Goal: Information Seeking & Learning: Learn about a topic

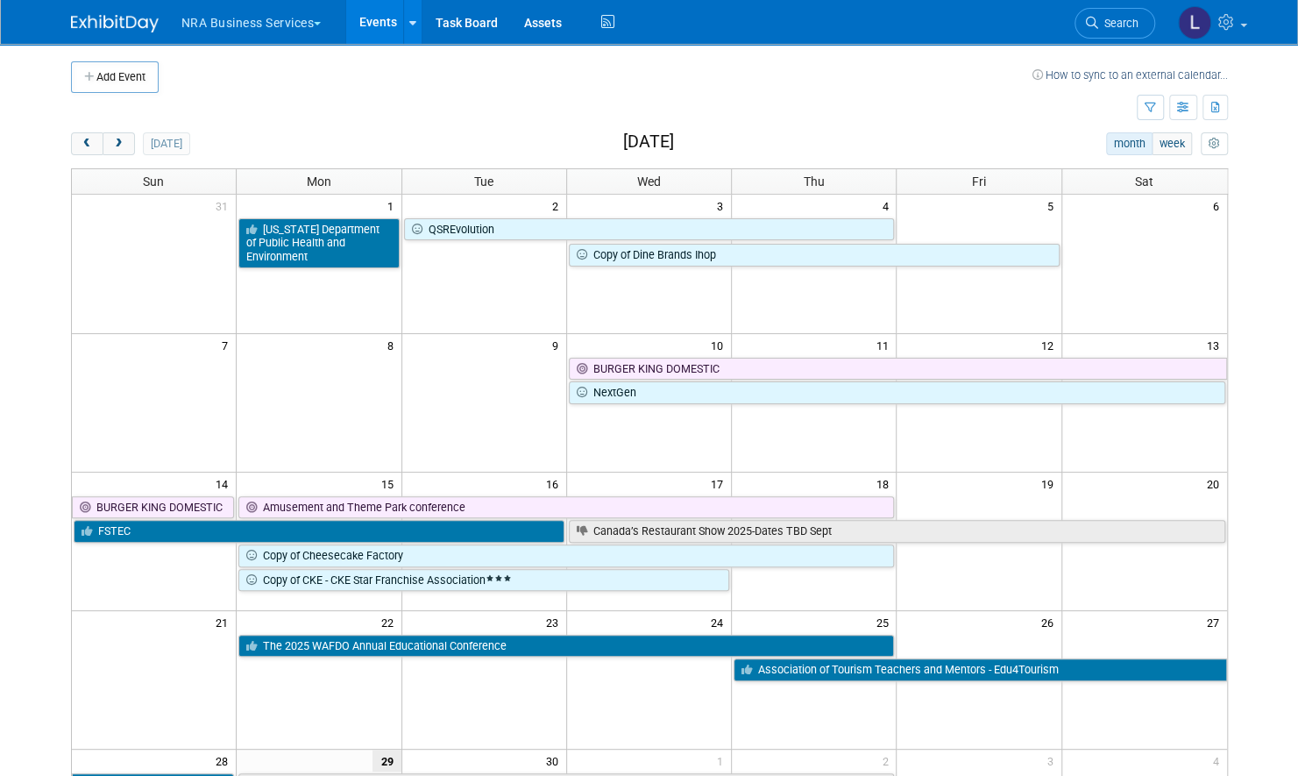
click at [293, 22] on button "NRA Business Services" at bounding box center [262, 19] width 164 height 39
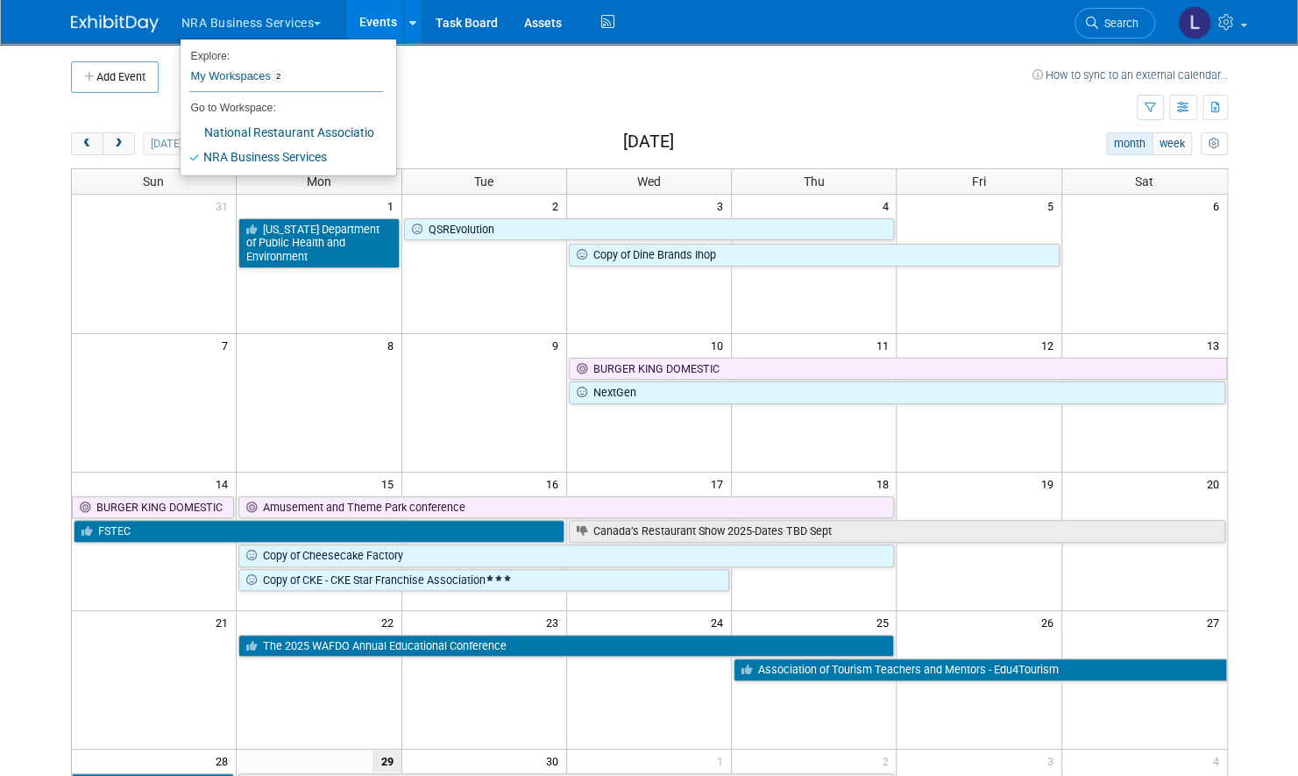
click at [694, 117] on td at bounding box center [604, 108] width 1066 height 31
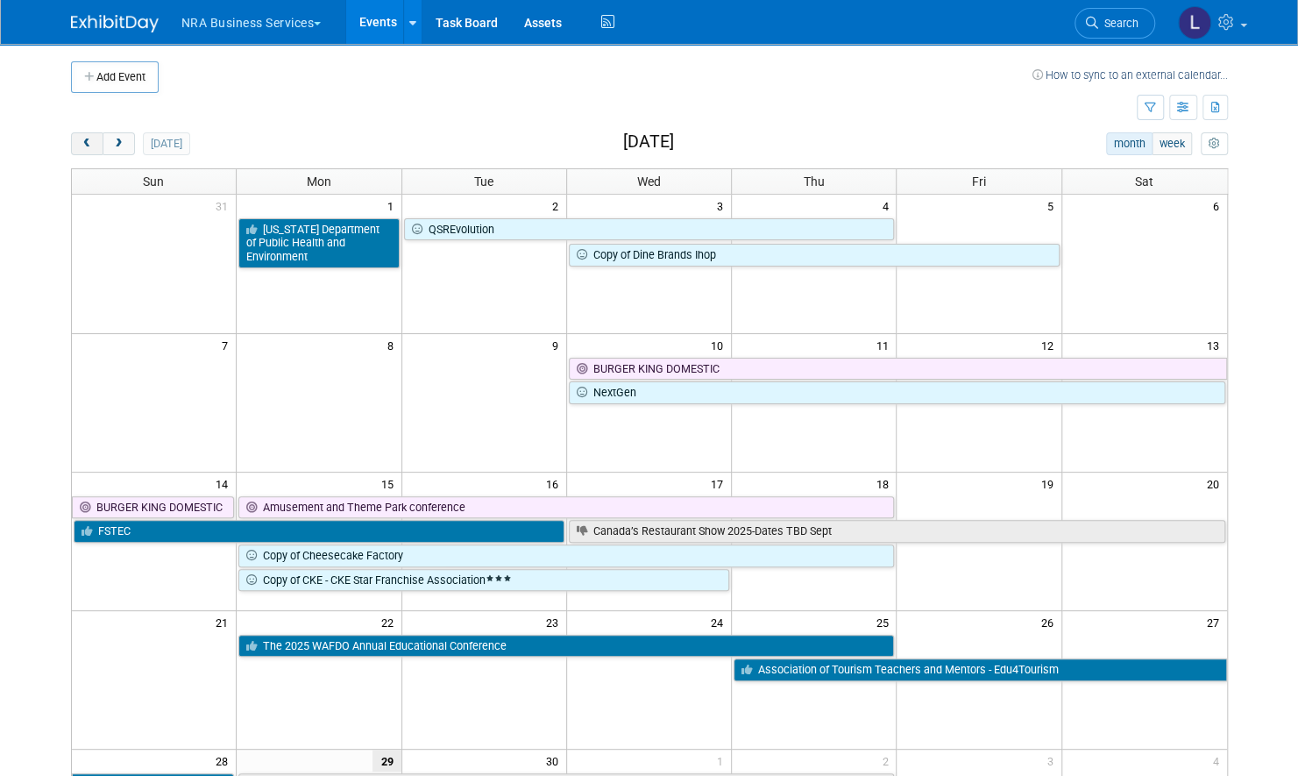
click at [83, 138] on span "prev" at bounding box center [87, 143] width 13 height 11
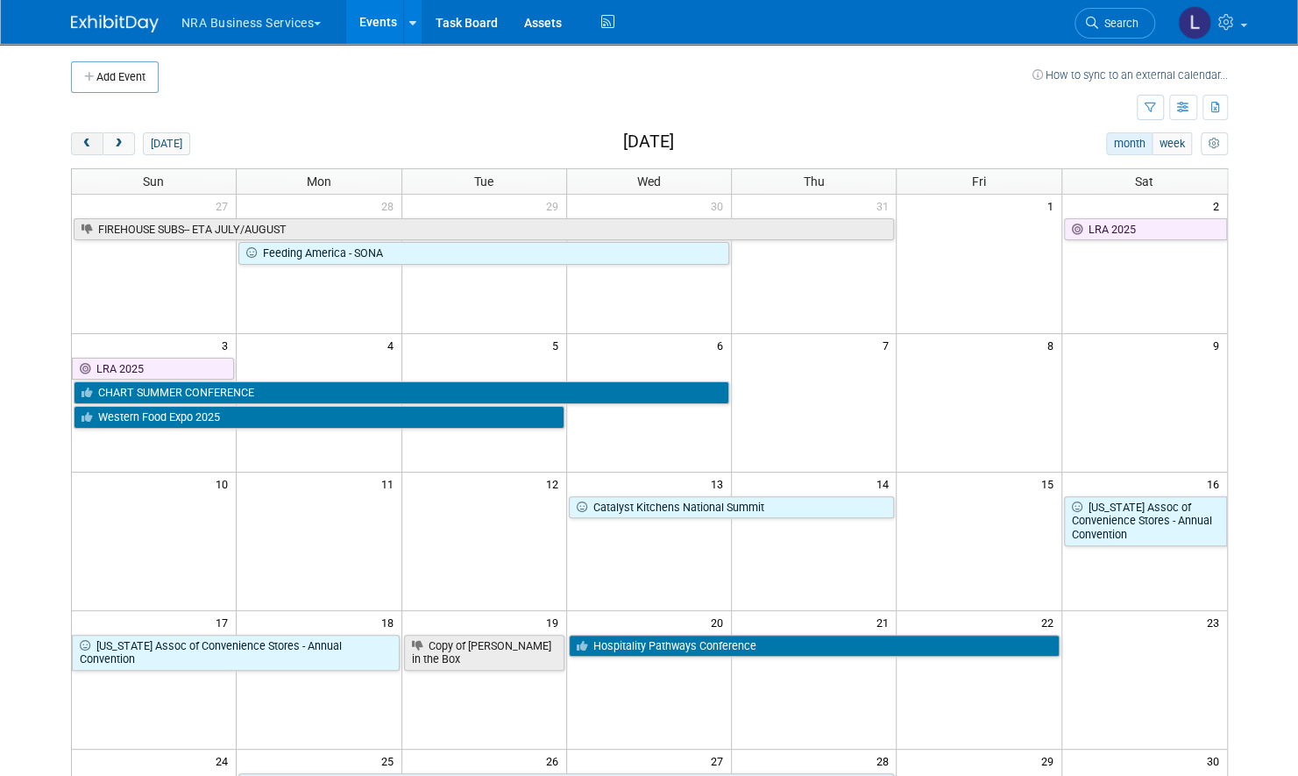
click at [83, 138] on span "prev" at bounding box center [87, 143] width 13 height 11
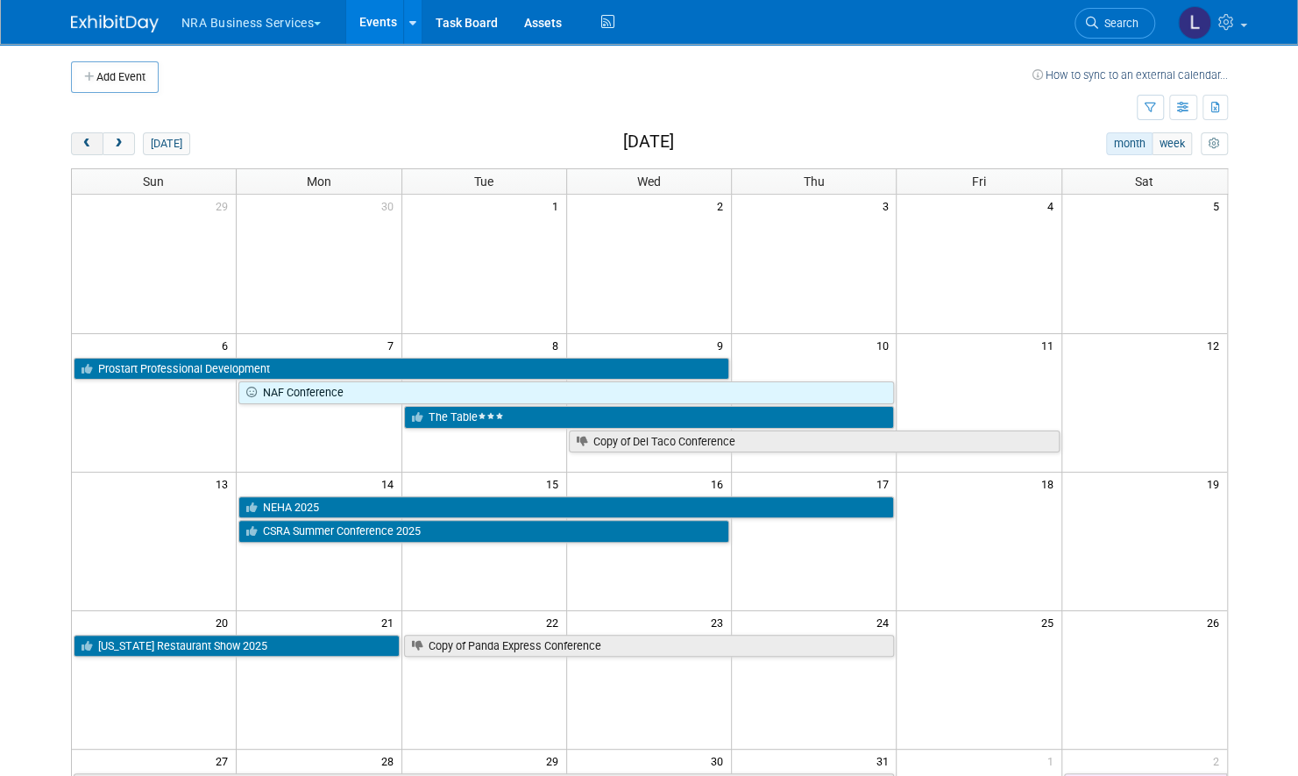
click at [83, 138] on span "prev" at bounding box center [87, 143] width 13 height 11
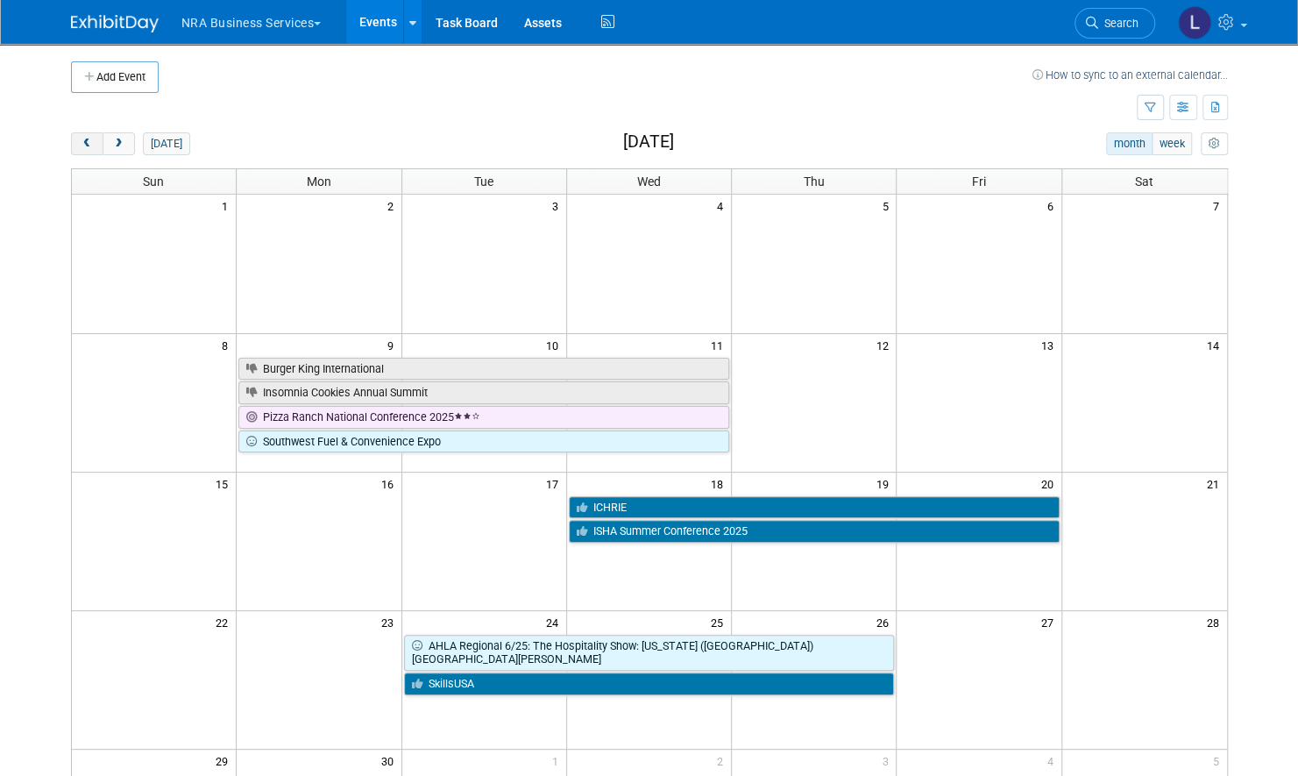
click at [83, 138] on span "prev" at bounding box center [87, 143] width 13 height 11
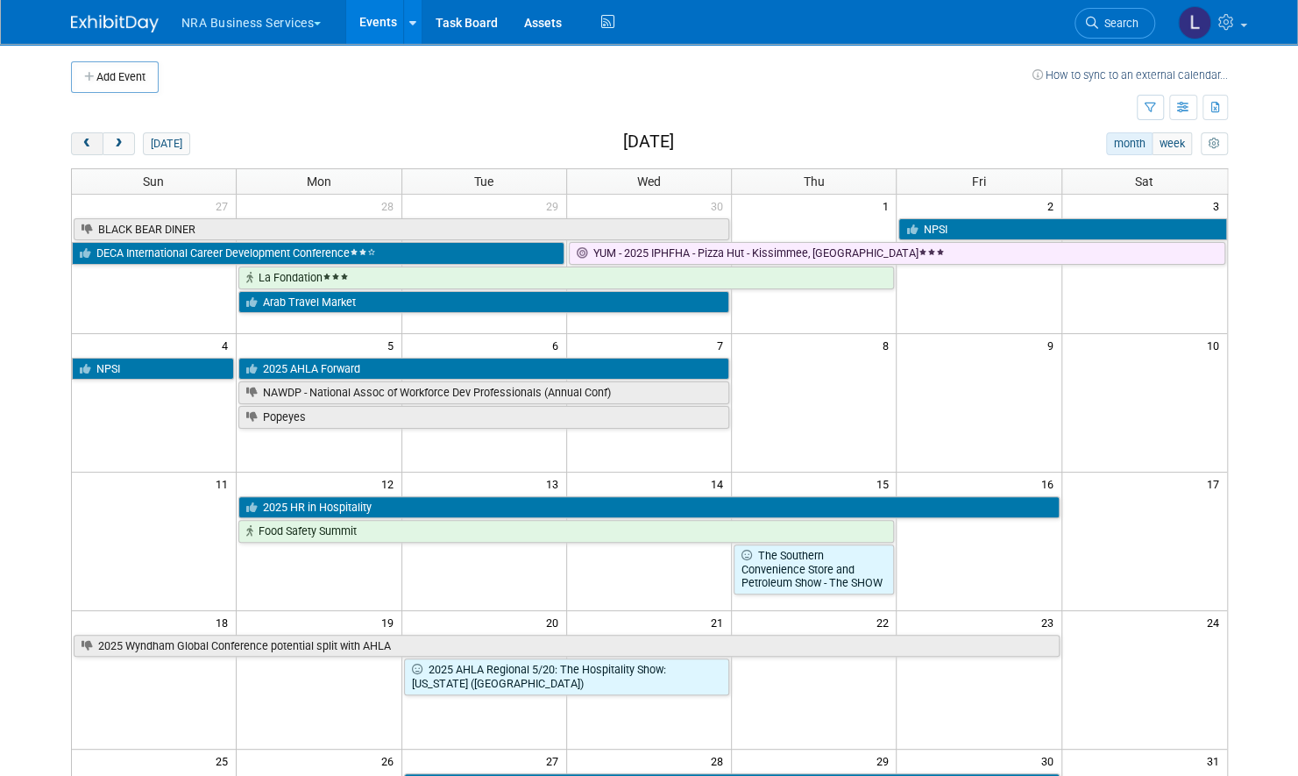
click at [83, 138] on span "prev" at bounding box center [87, 143] width 13 height 11
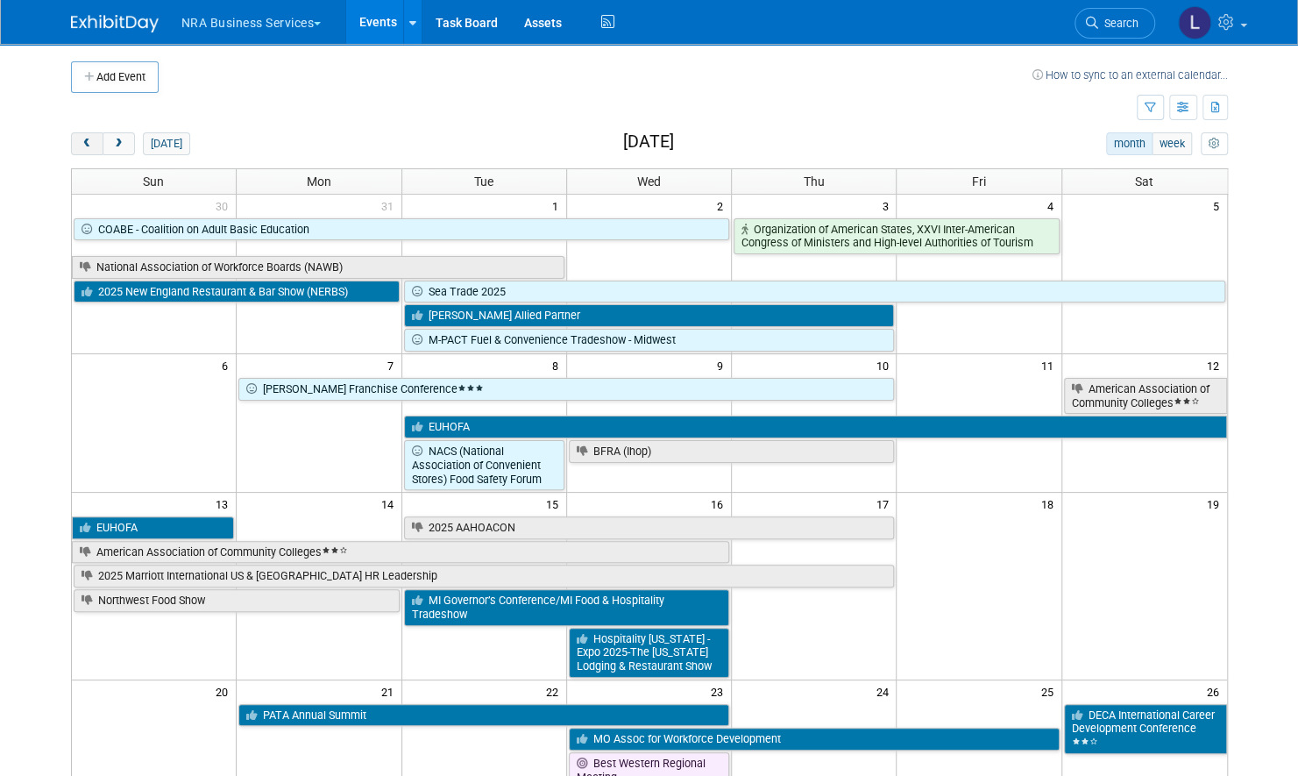
click at [83, 138] on span "prev" at bounding box center [87, 143] width 13 height 11
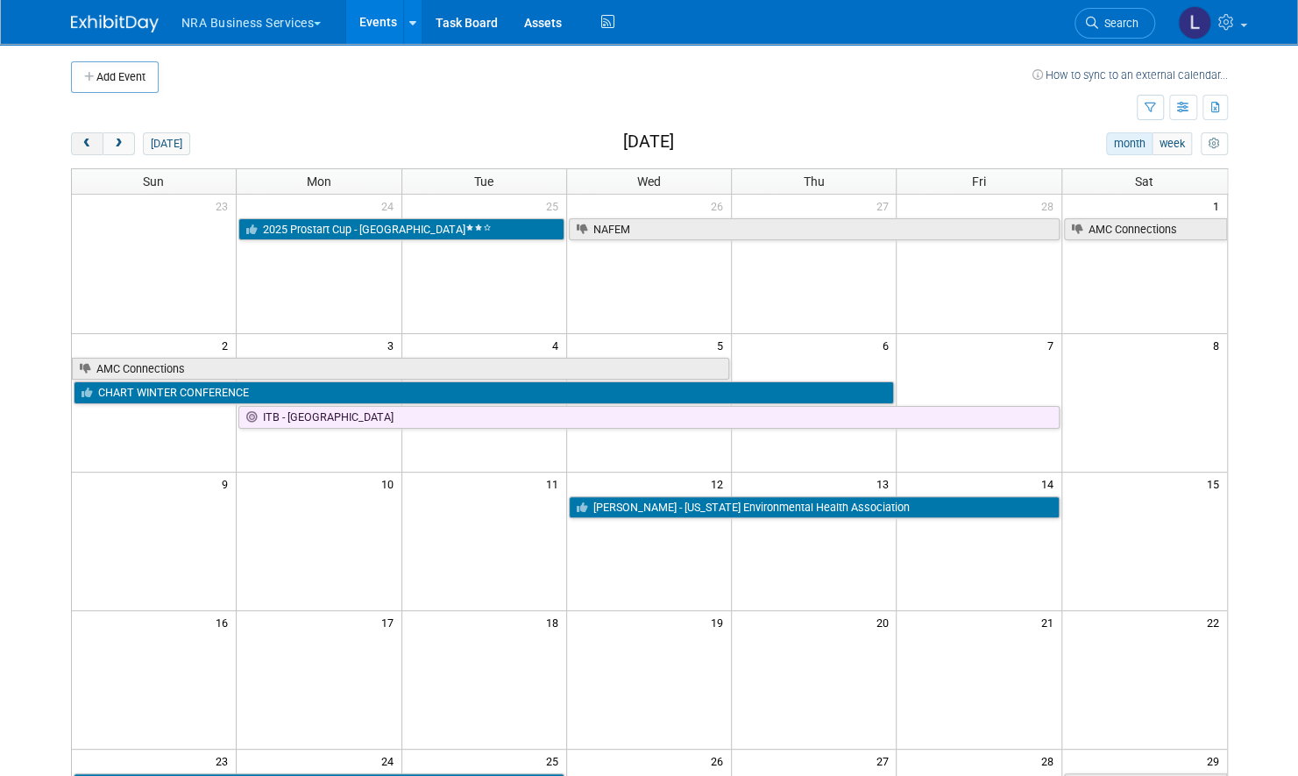
click at [83, 138] on span "prev" at bounding box center [87, 143] width 13 height 11
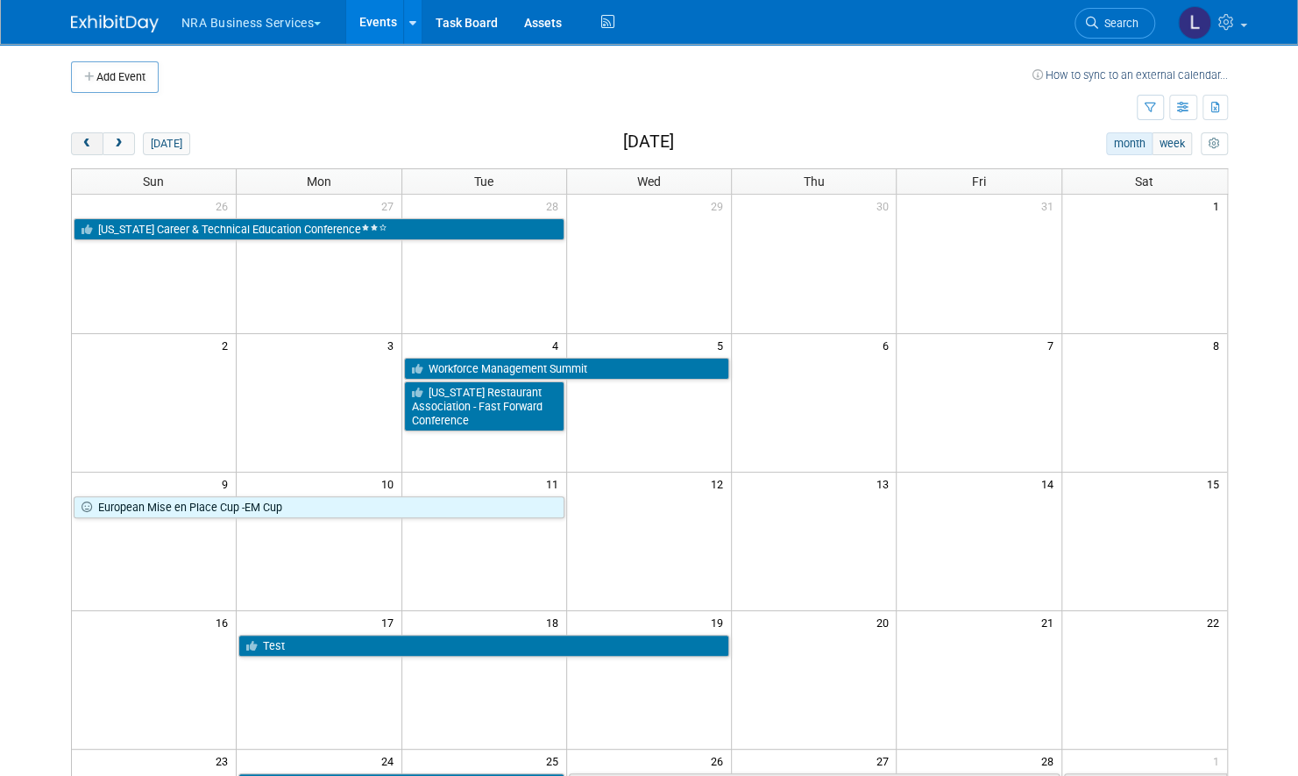
click at [83, 138] on span "prev" at bounding box center [87, 143] width 13 height 11
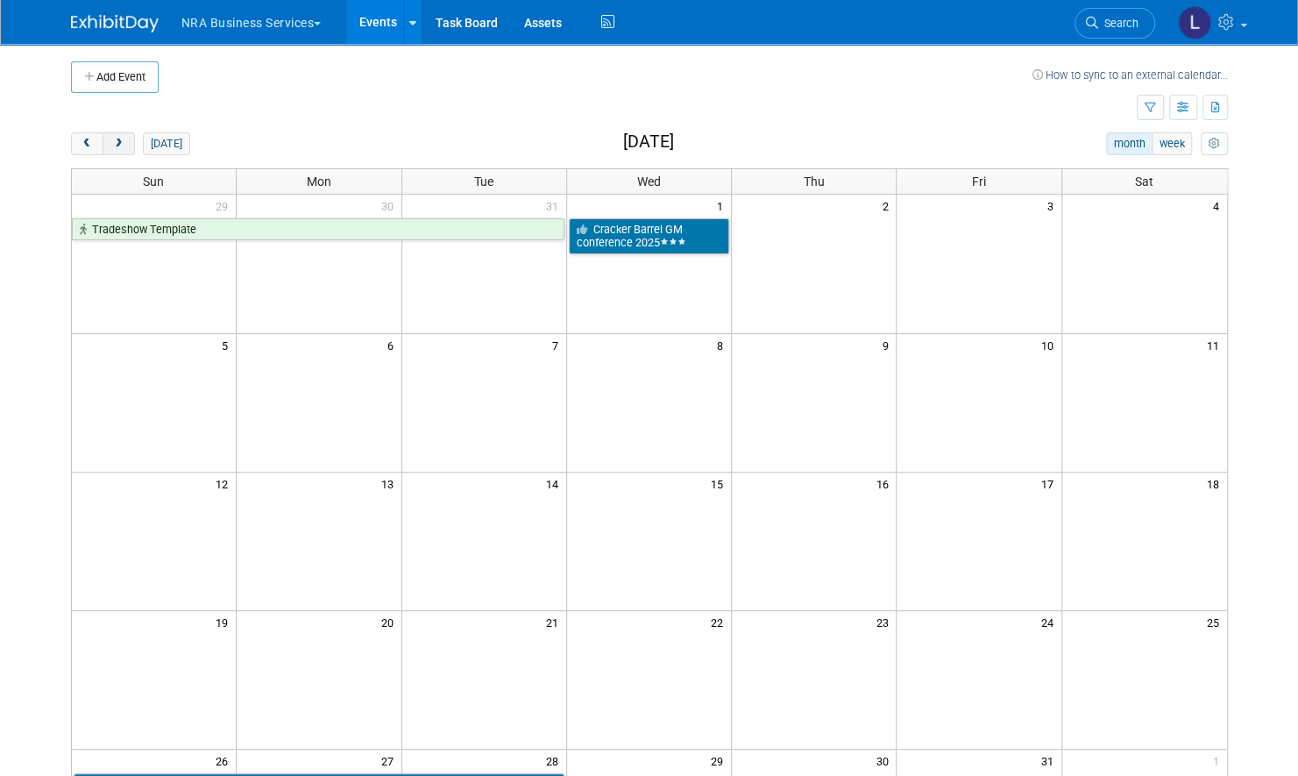
click at [120, 144] on span "next" at bounding box center [118, 143] width 13 height 11
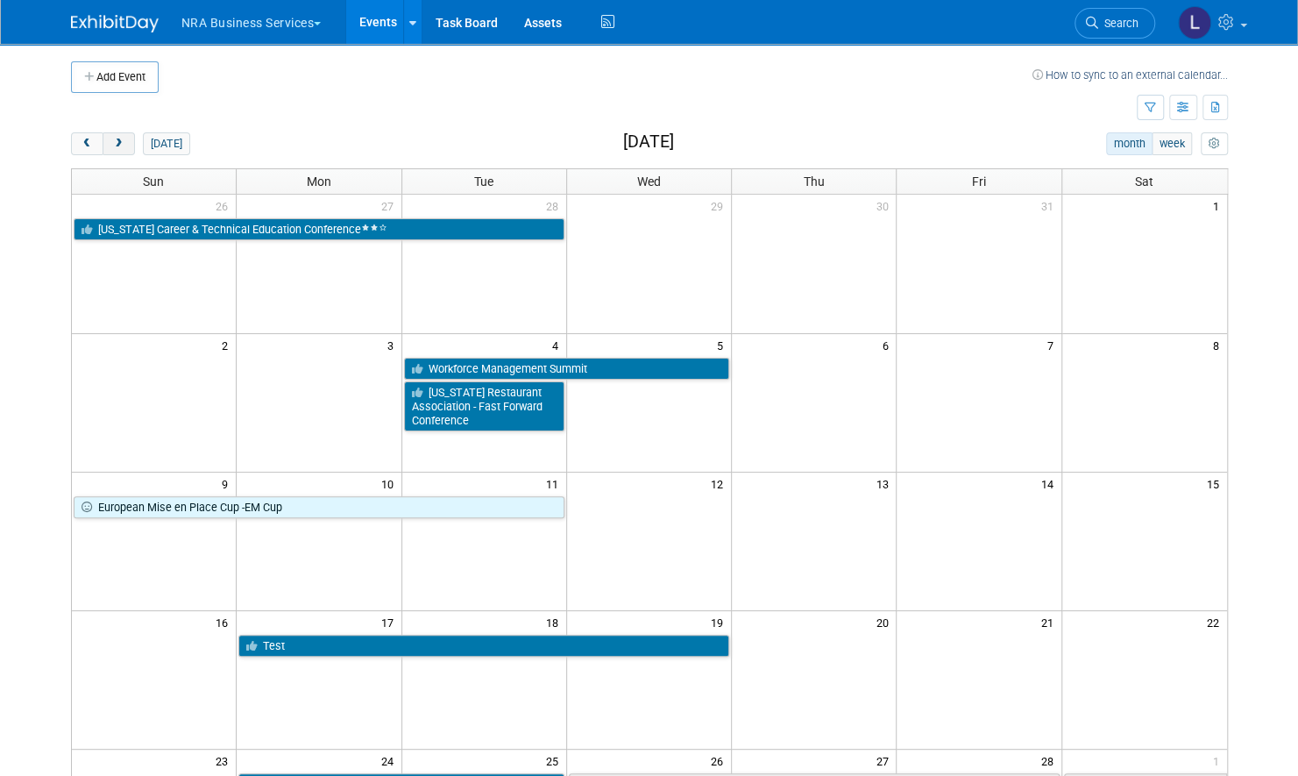
click at [120, 144] on span "next" at bounding box center [118, 143] width 13 height 11
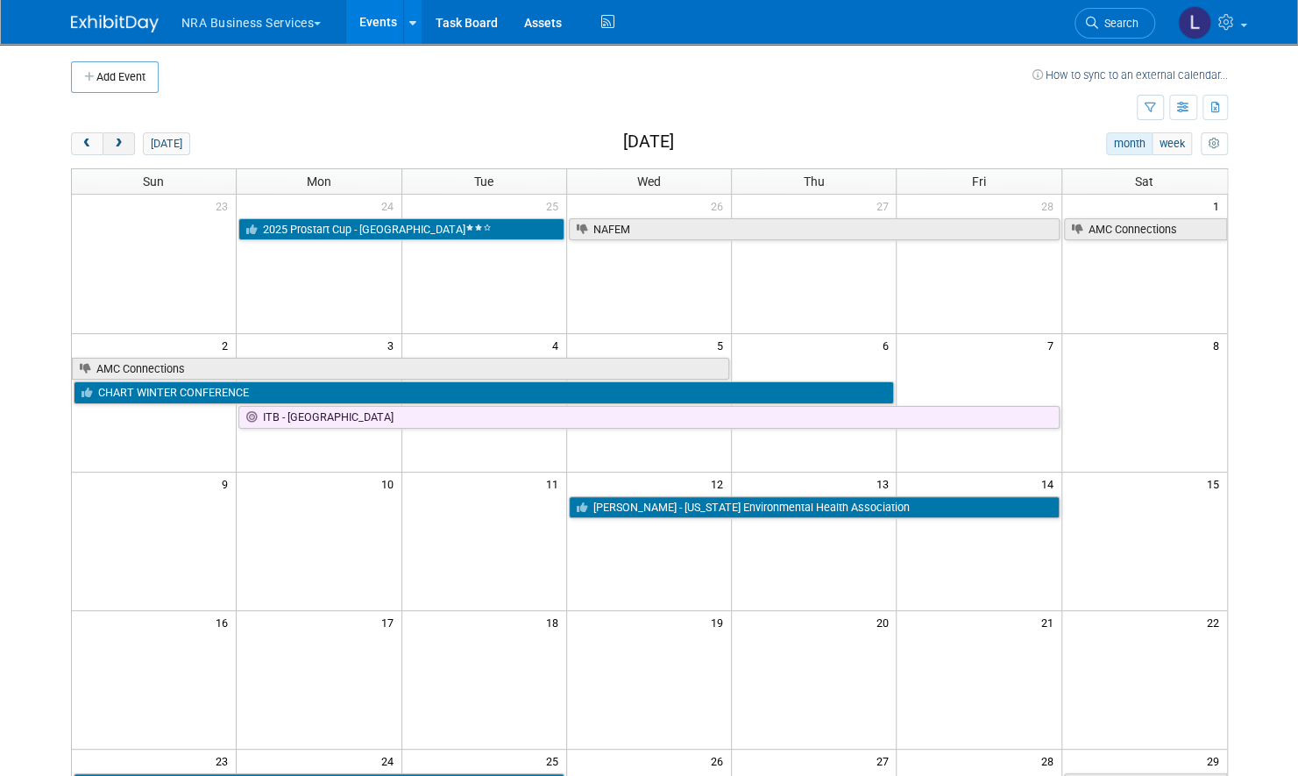
click at [122, 149] on button "next" at bounding box center [119, 143] width 32 height 23
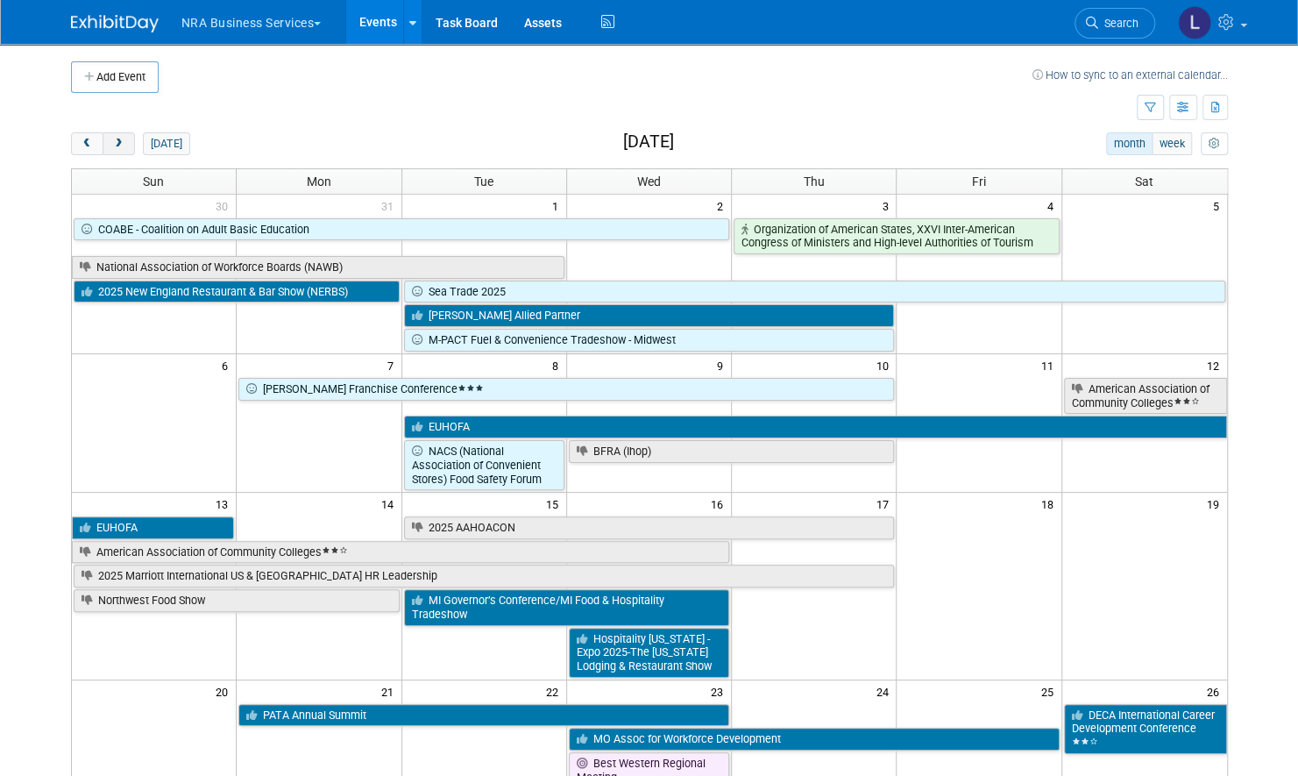
click at [124, 145] on span "next" at bounding box center [118, 143] width 13 height 11
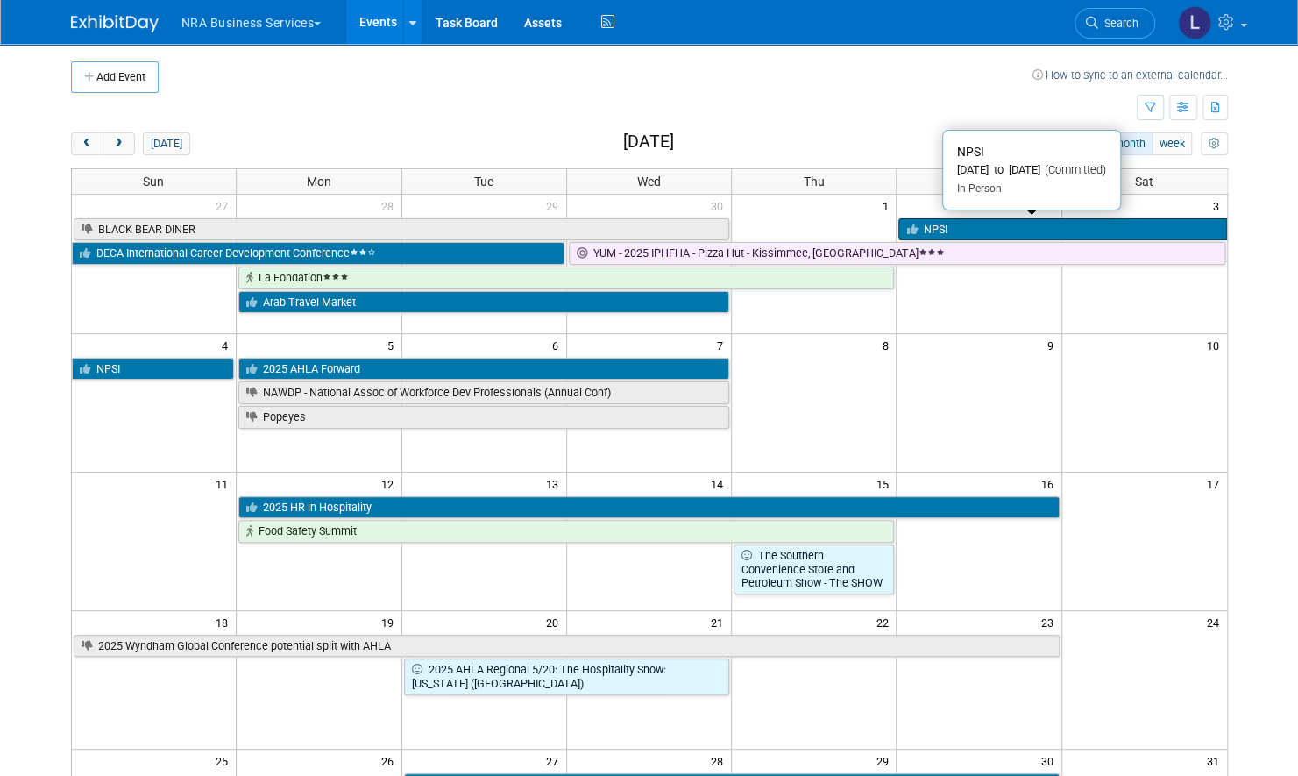
click at [983, 226] on link "NPSI" at bounding box center [1062, 229] width 328 height 23
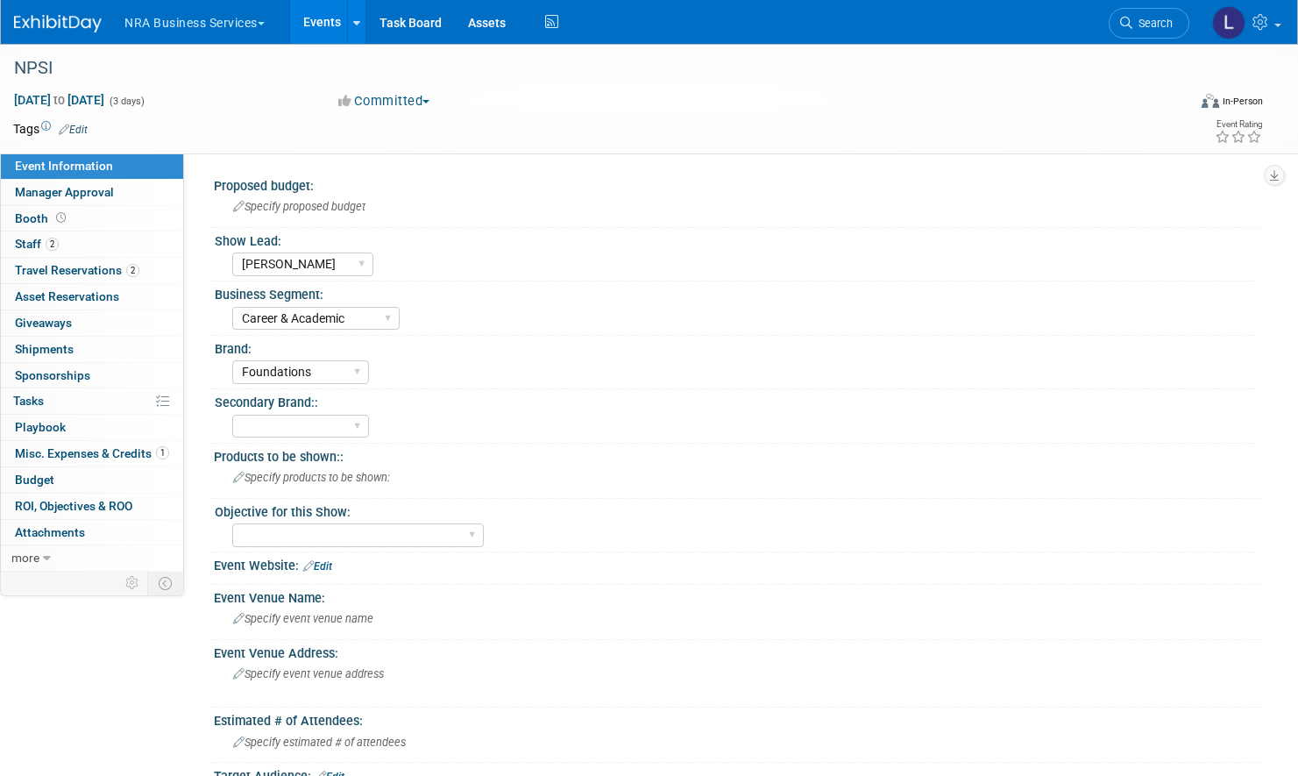
select select "Lauren Robin"
select select "Career & Academic"
select select "Foundations"
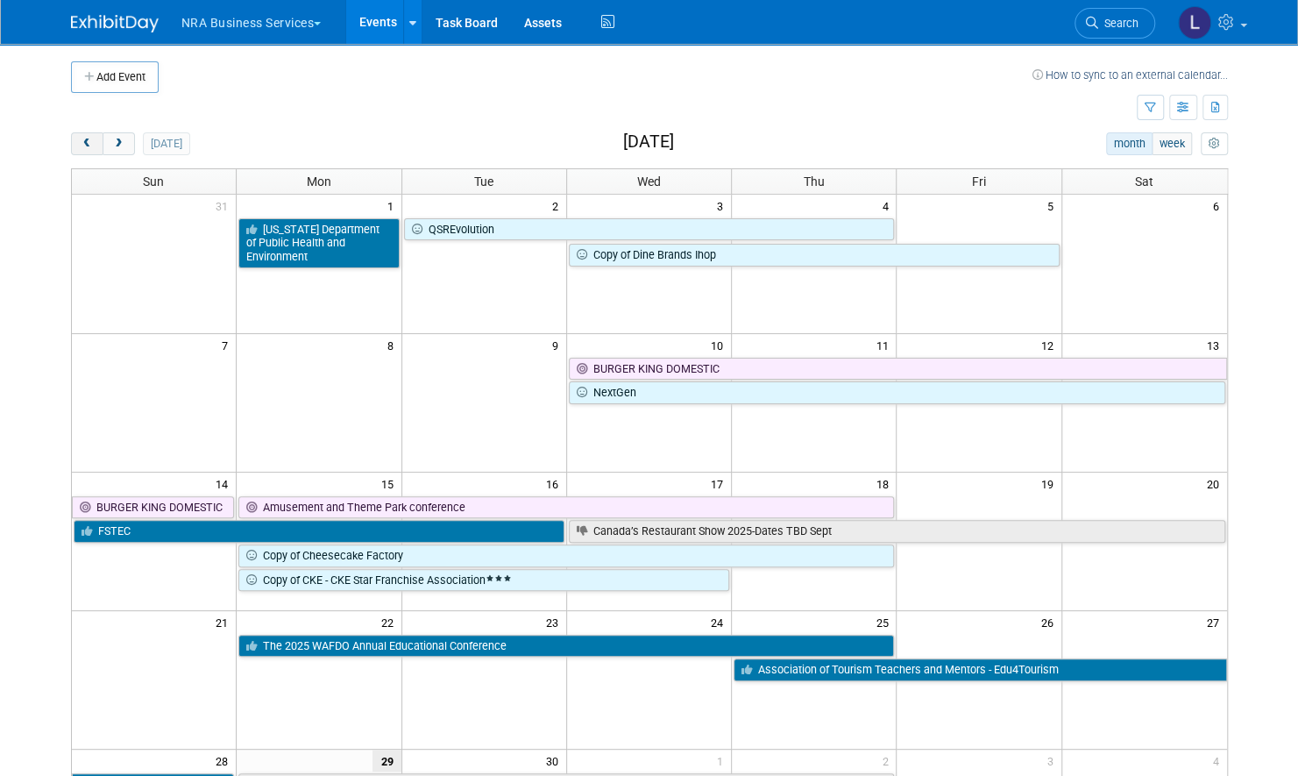
click at [88, 147] on span "prev" at bounding box center [87, 143] width 13 height 11
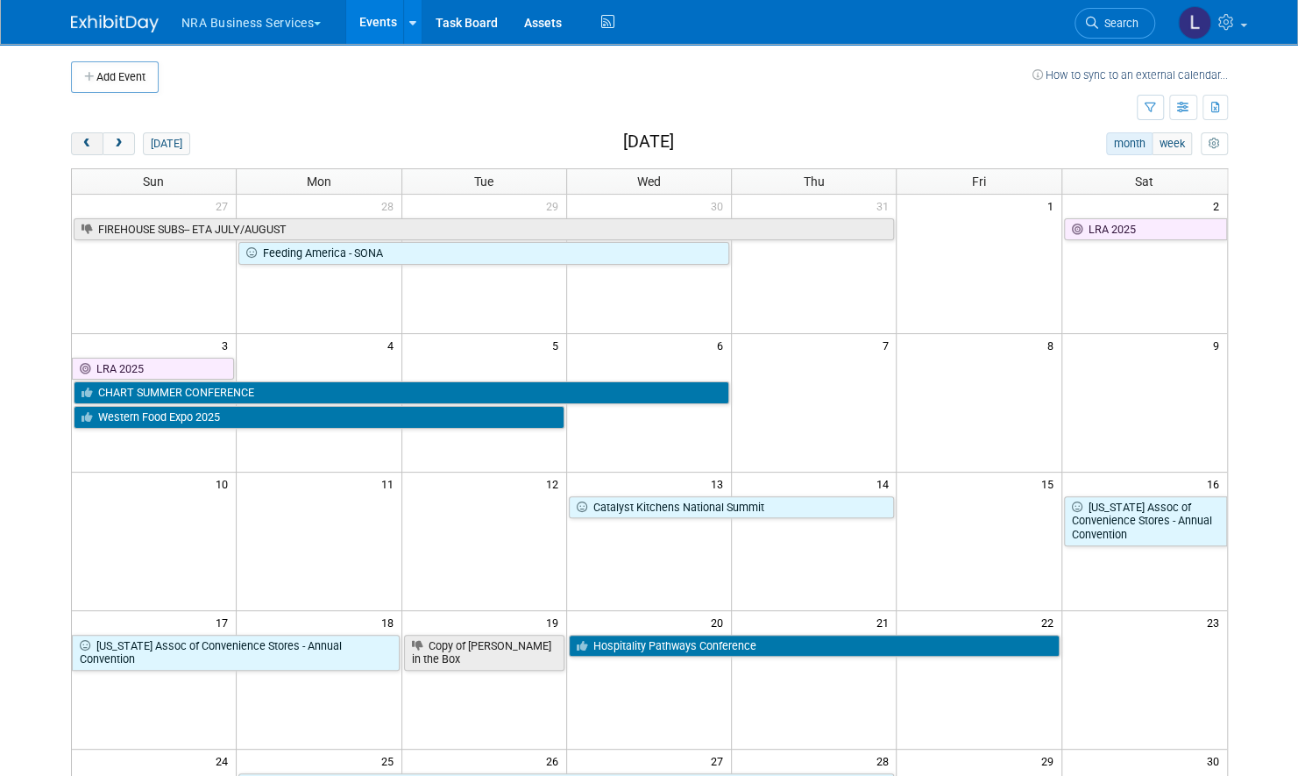
click at [88, 147] on span "prev" at bounding box center [87, 143] width 13 height 11
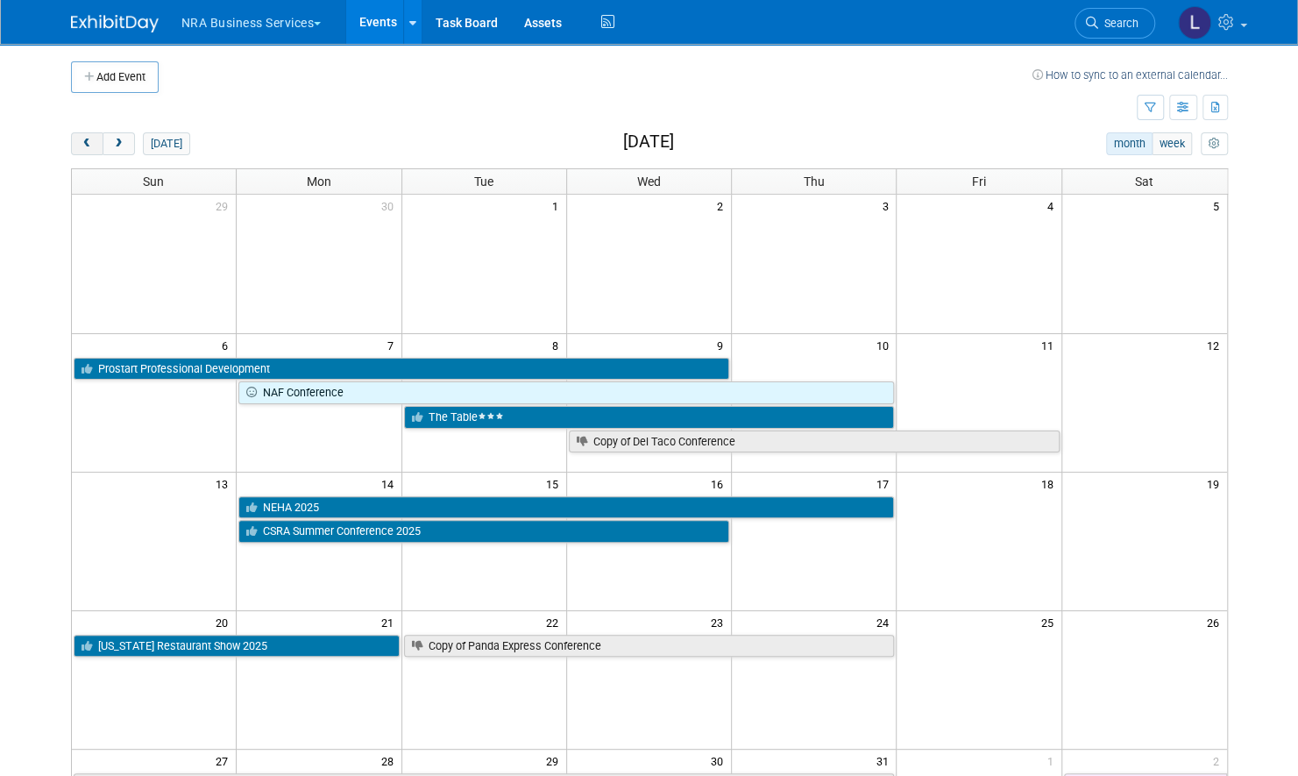
click at [88, 147] on span "prev" at bounding box center [87, 143] width 13 height 11
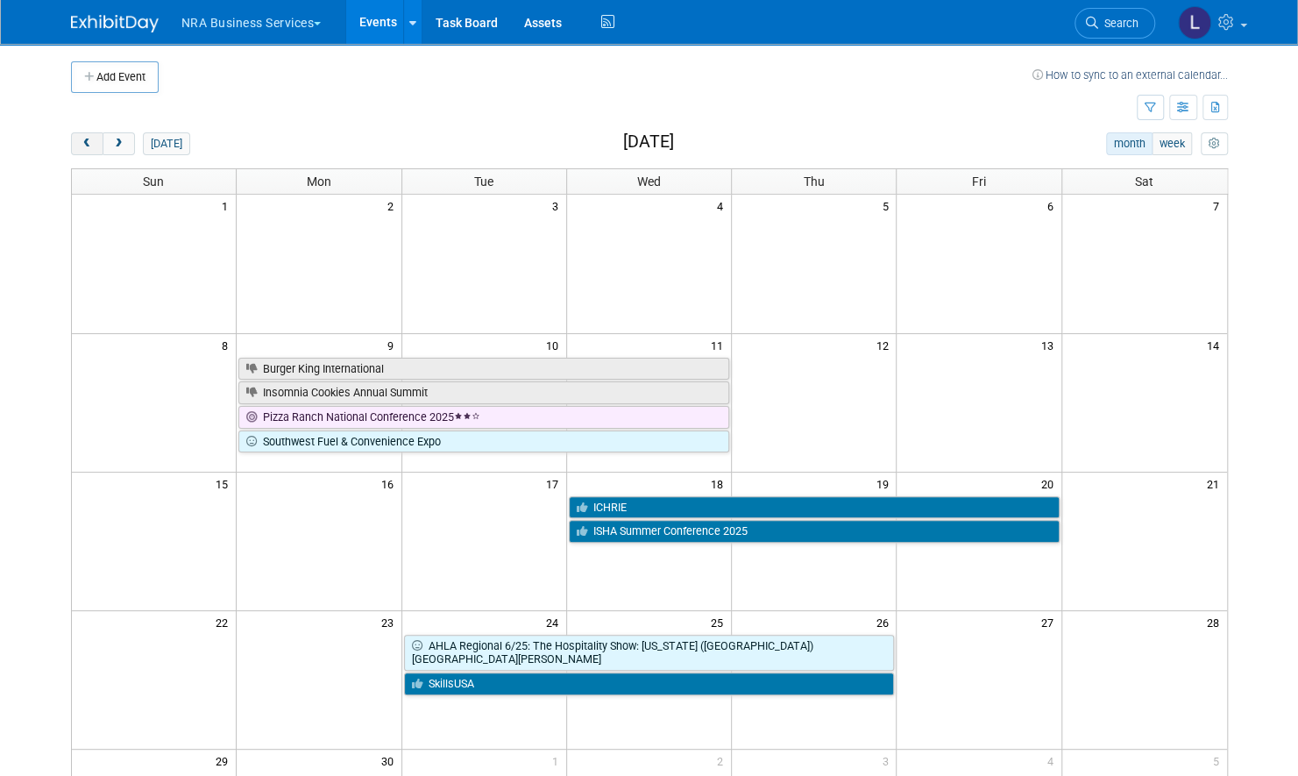
click at [88, 147] on span "prev" at bounding box center [87, 143] width 13 height 11
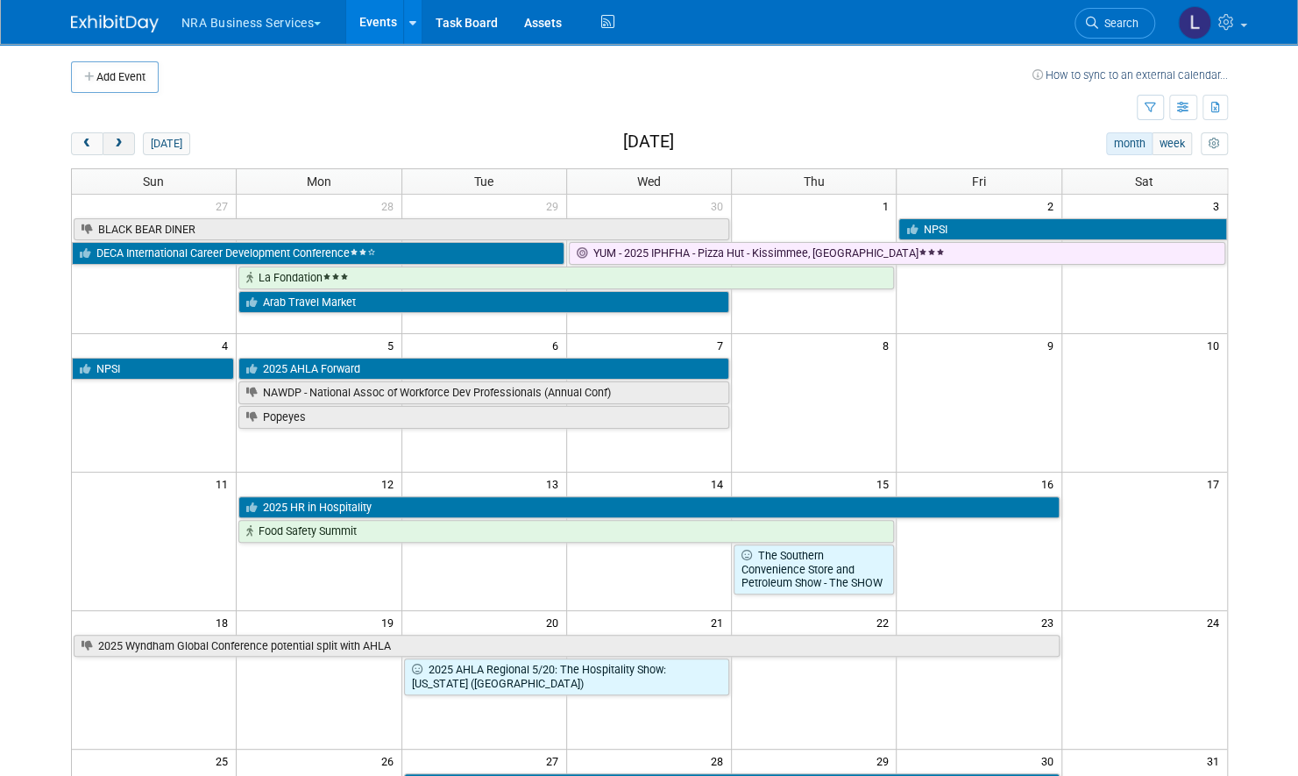
click at [123, 140] on span "next" at bounding box center [118, 143] width 13 height 11
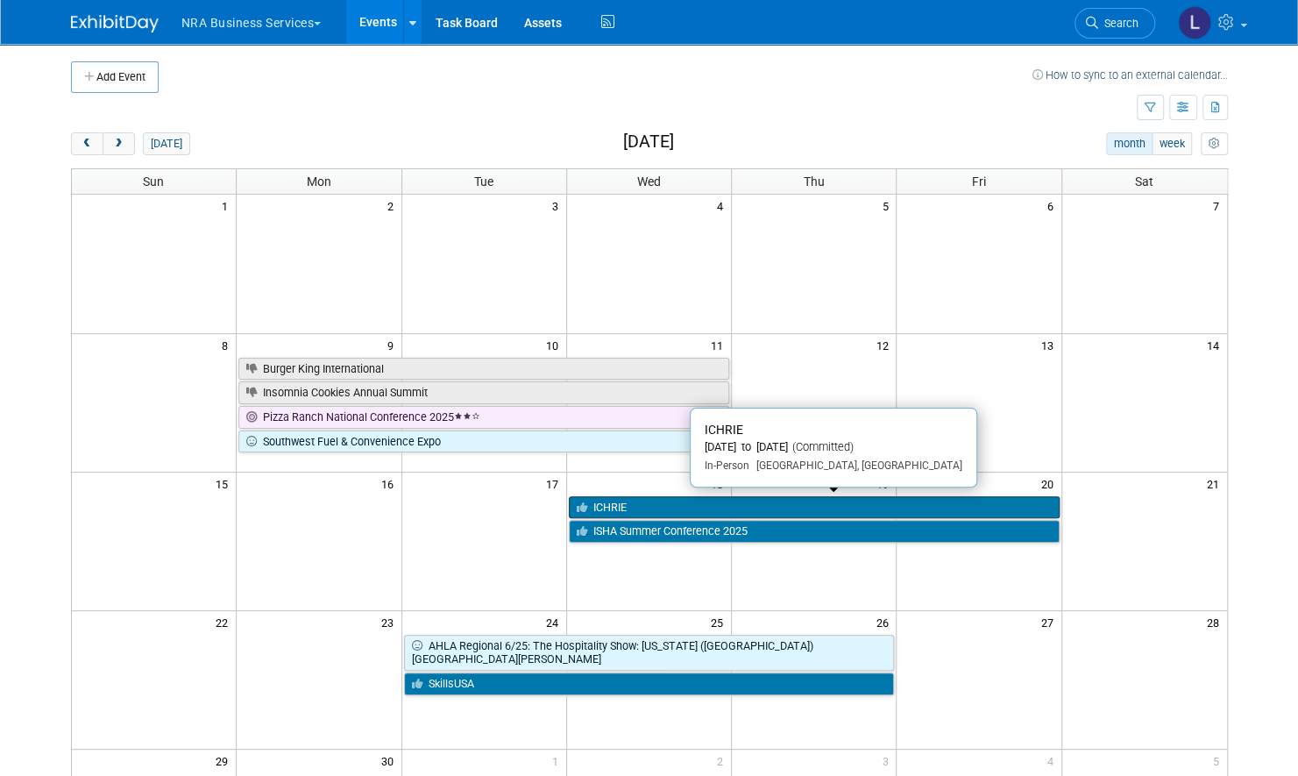
click at [716, 505] on link "ICHRIE" at bounding box center [814, 507] width 491 height 23
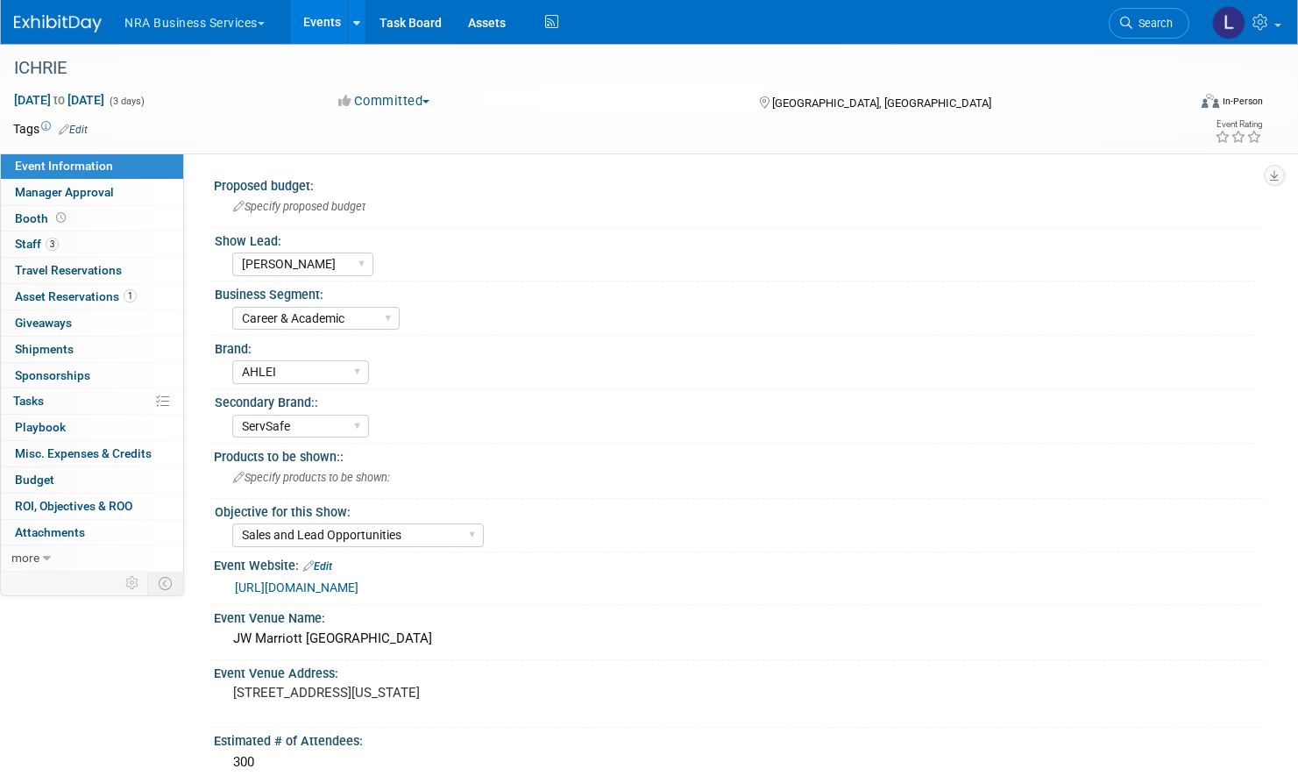
select select "Eric Weiss"
select select "Career & Academic"
select select "AHLEI"
select select "ServSafe"
select select "Sales and Lead Opportunities"
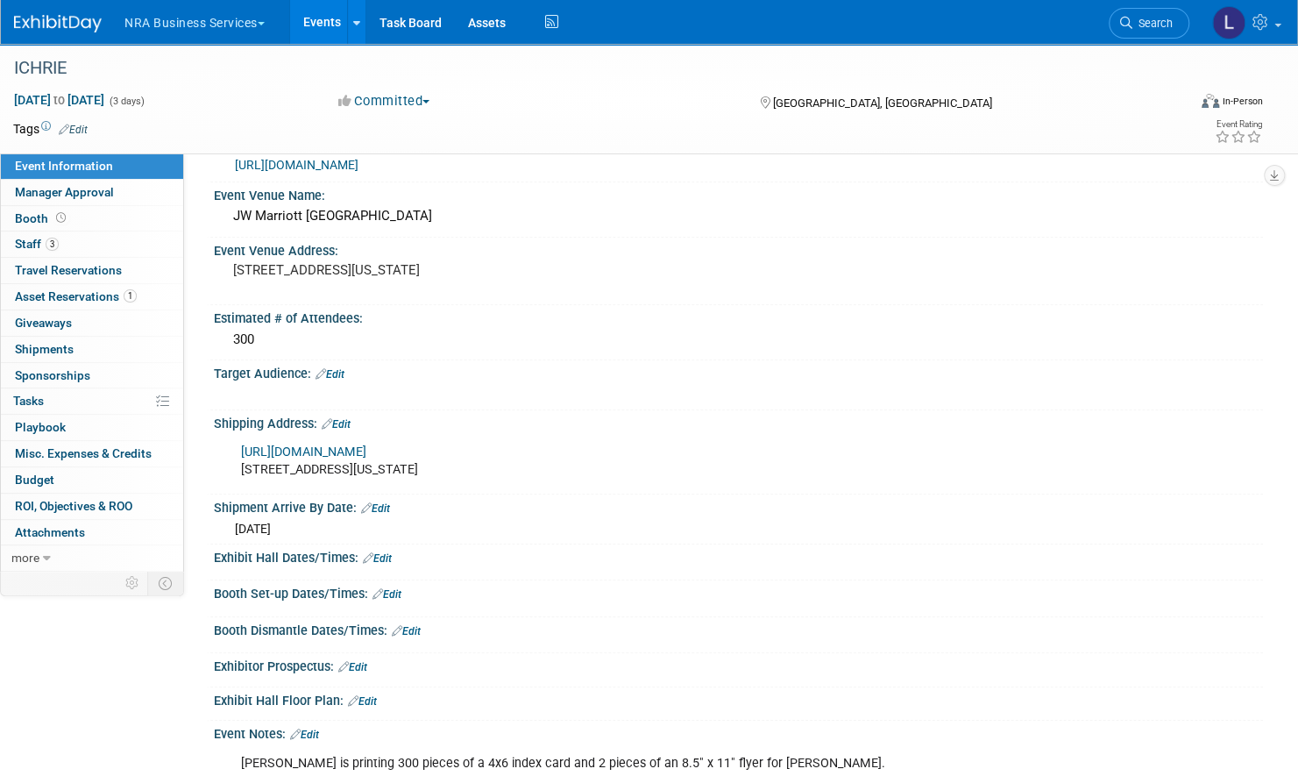
scroll to position [424, 0]
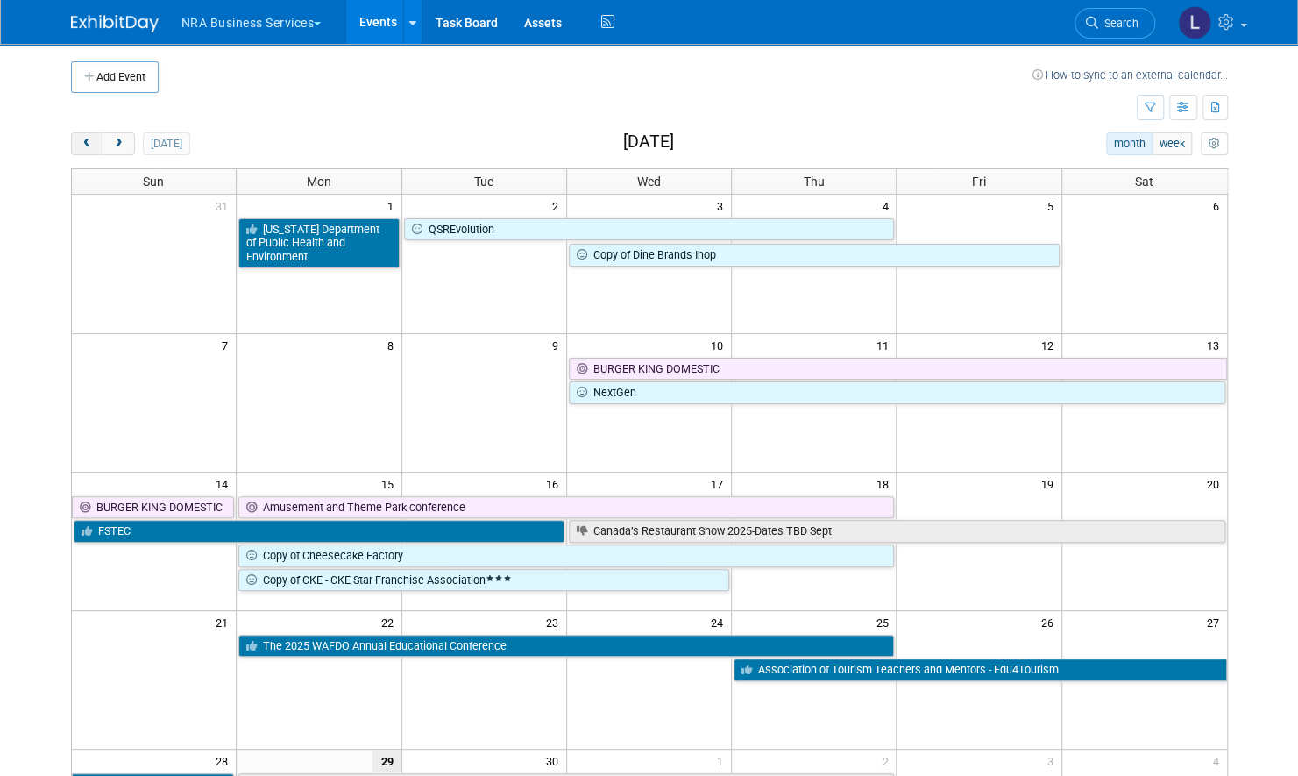
click at [91, 143] on span "prev" at bounding box center [87, 143] width 13 height 11
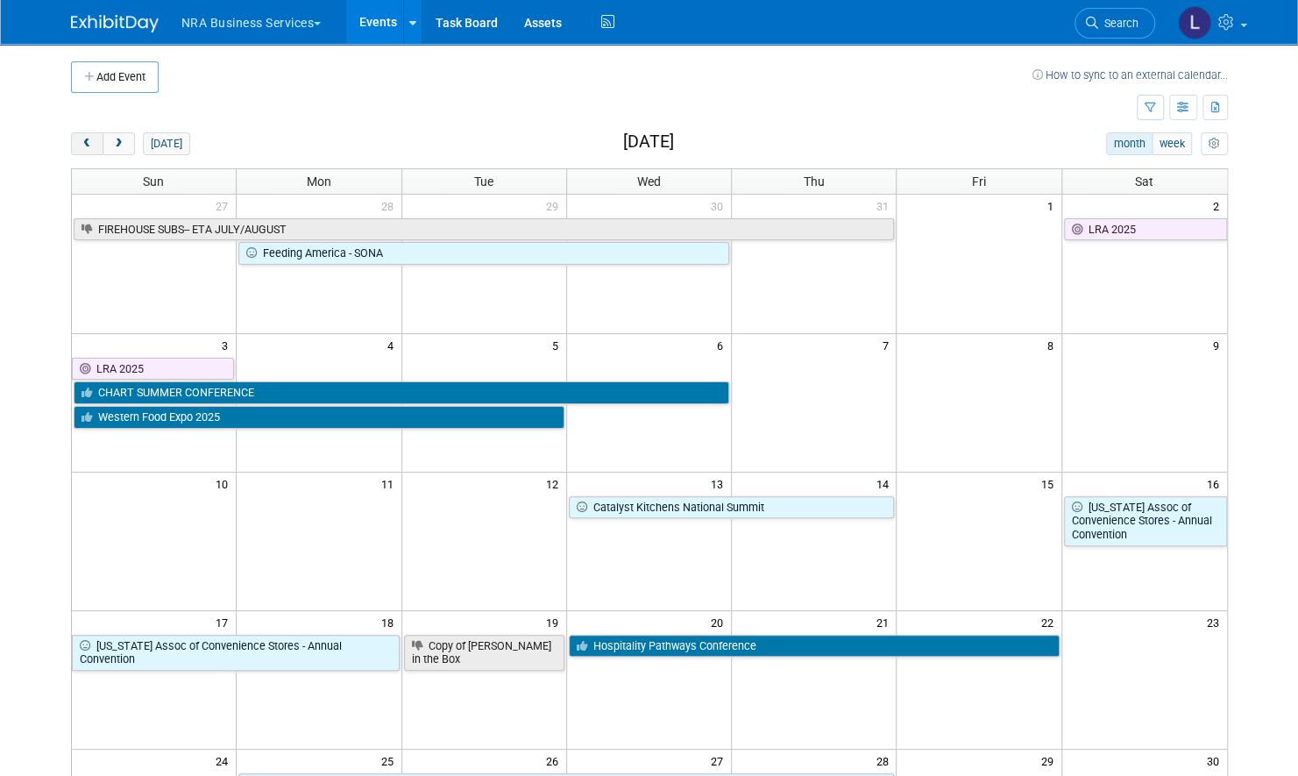
click at [91, 143] on span "prev" at bounding box center [87, 143] width 13 height 11
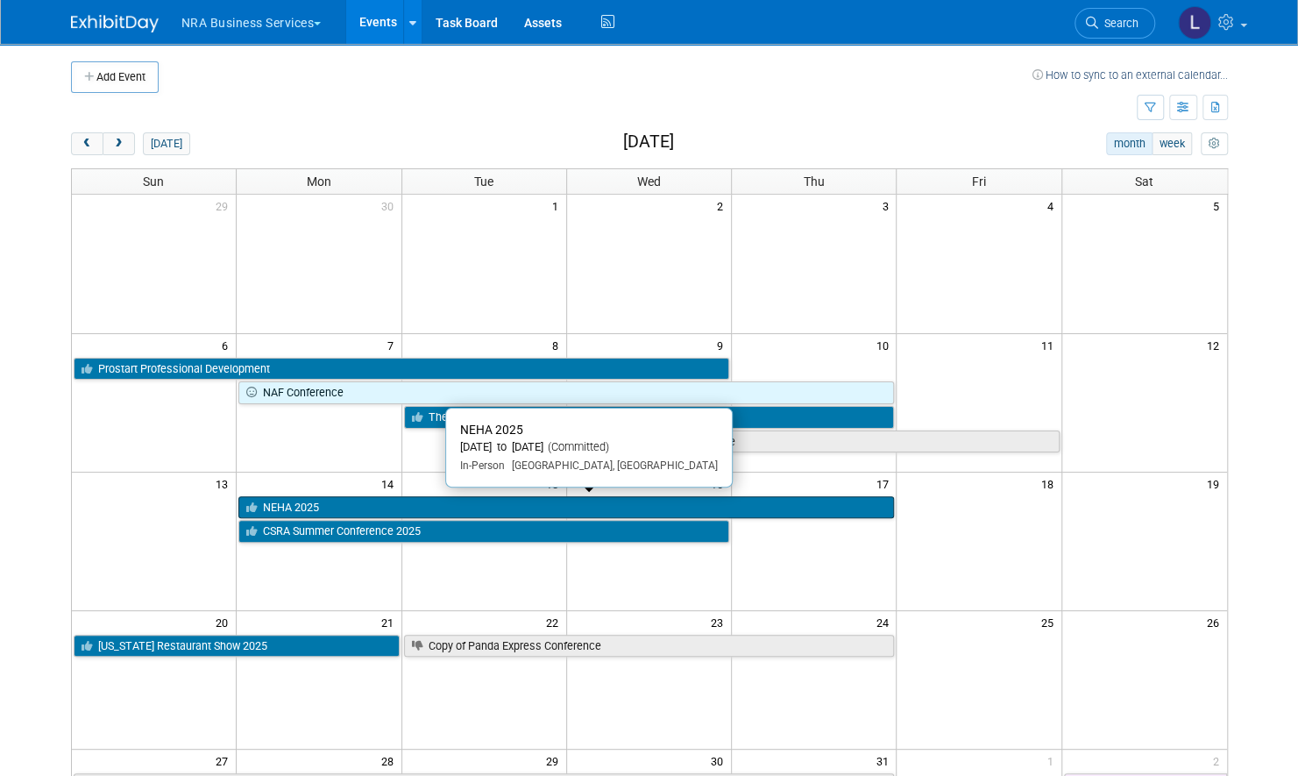
click at [389, 501] on link "NEHA 2025" at bounding box center [566, 507] width 656 height 23
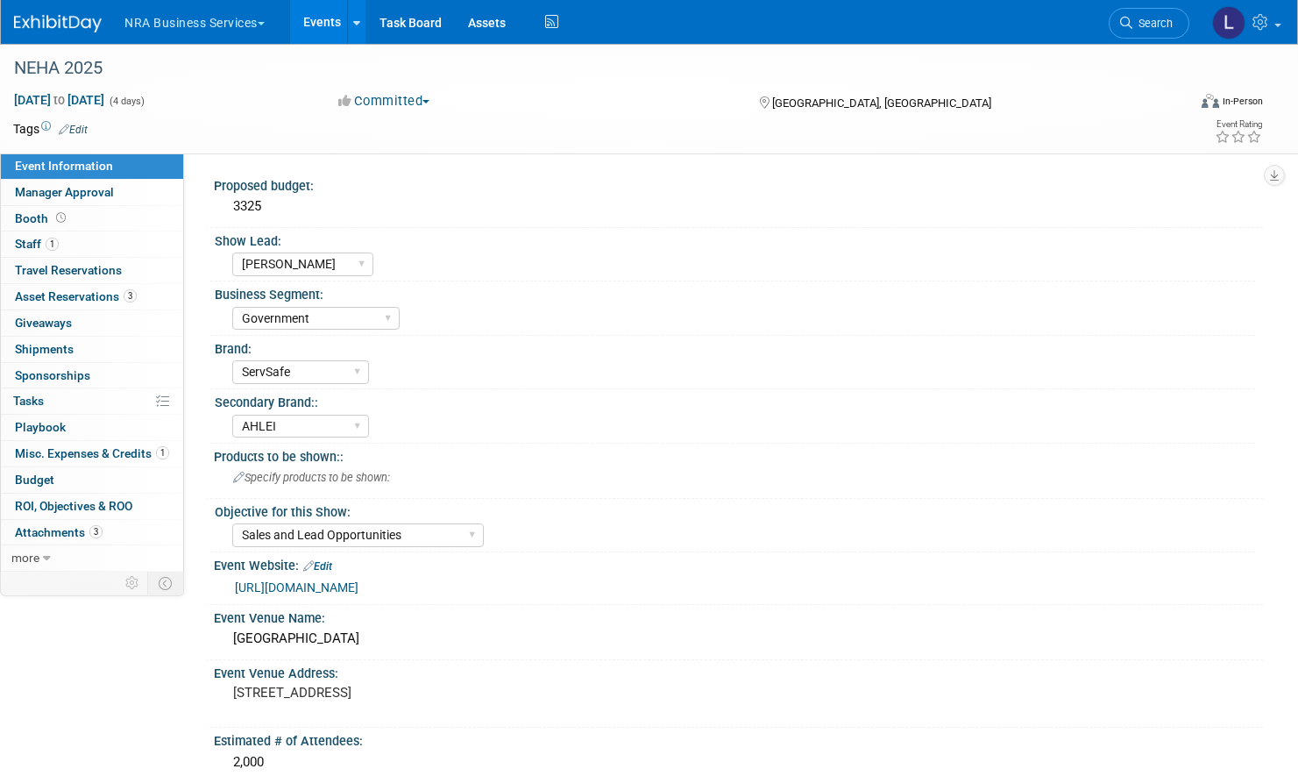
select select "[PERSON_NAME]"
select select "Government"
select select "ServSafe"
select select "AHLEI"
select select "Sales and Lead Opportunities"
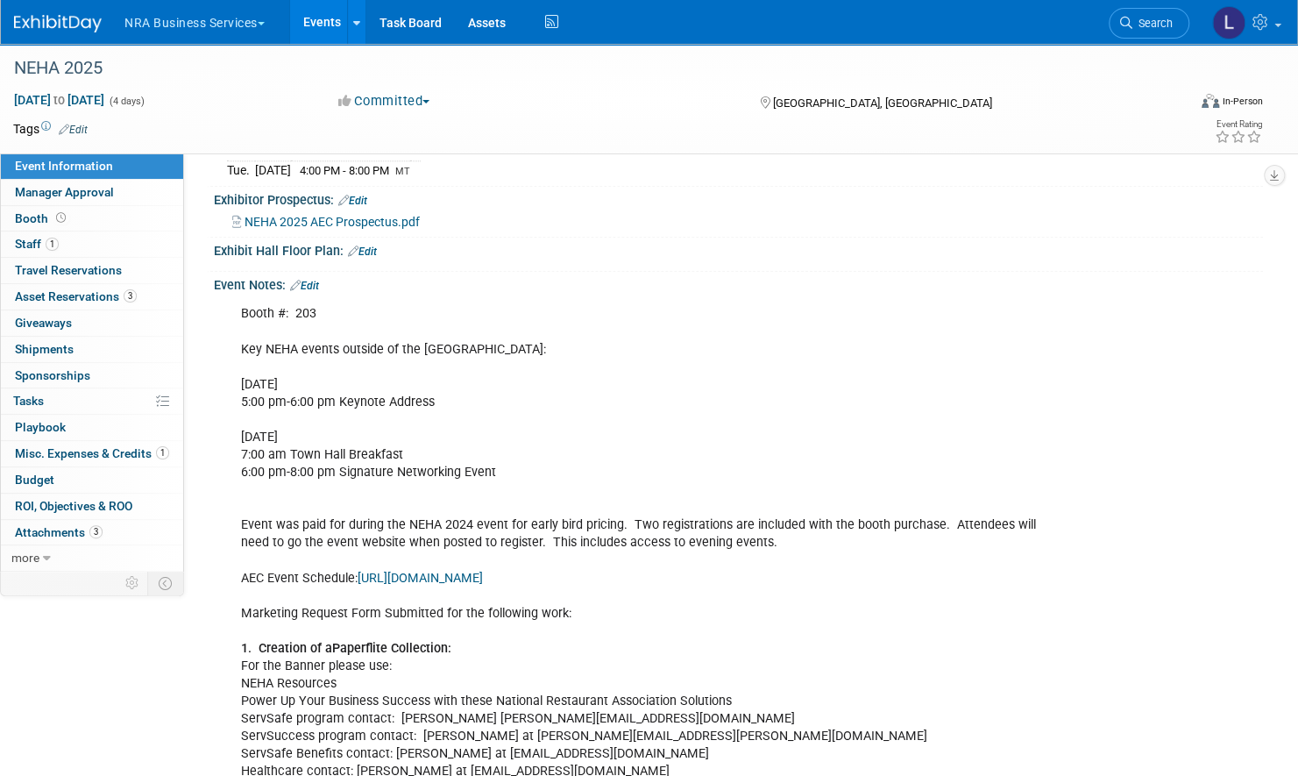
scroll to position [1021, 0]
click at [388, 212] on span "NEHA 2025 AEC Prospectus.pdf" at bounding box center [332, 219] width 175 height 14
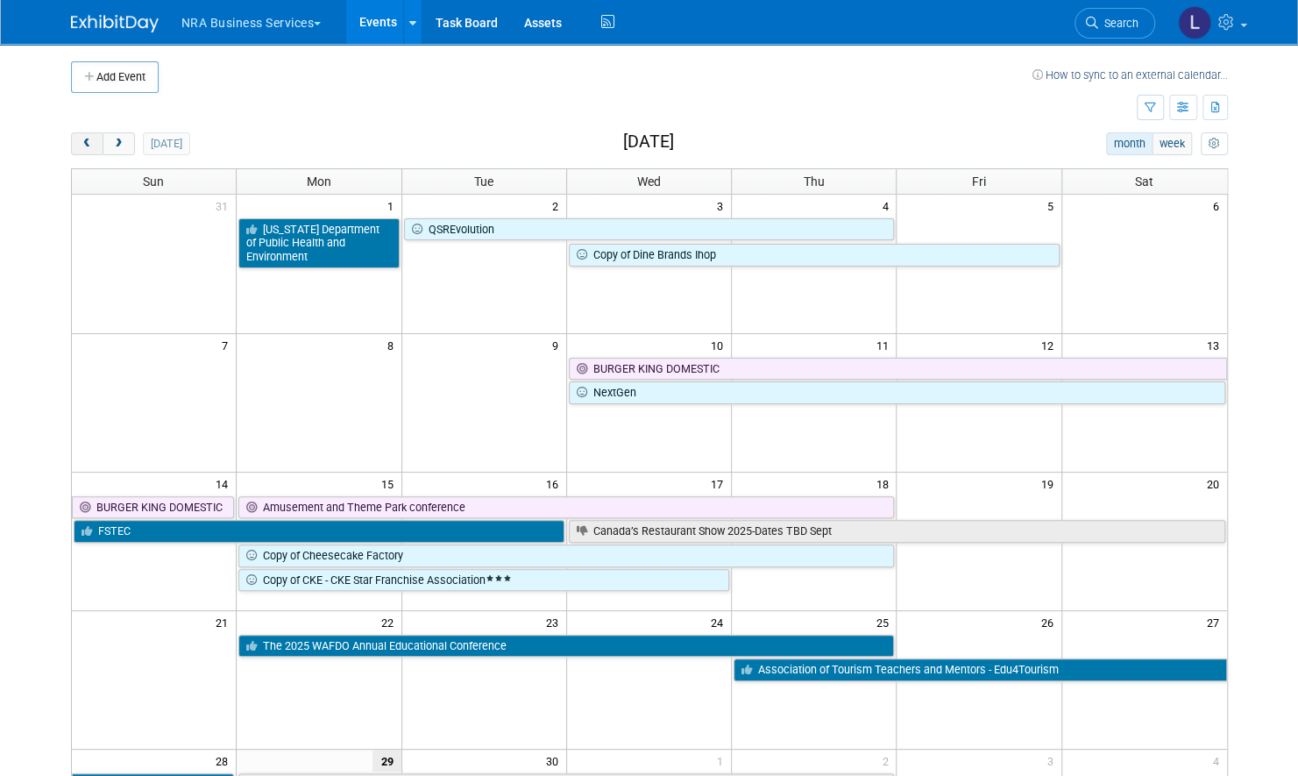
click at [91, 141] on span "prev" at bounding box center [87, 143] width 13 height 11
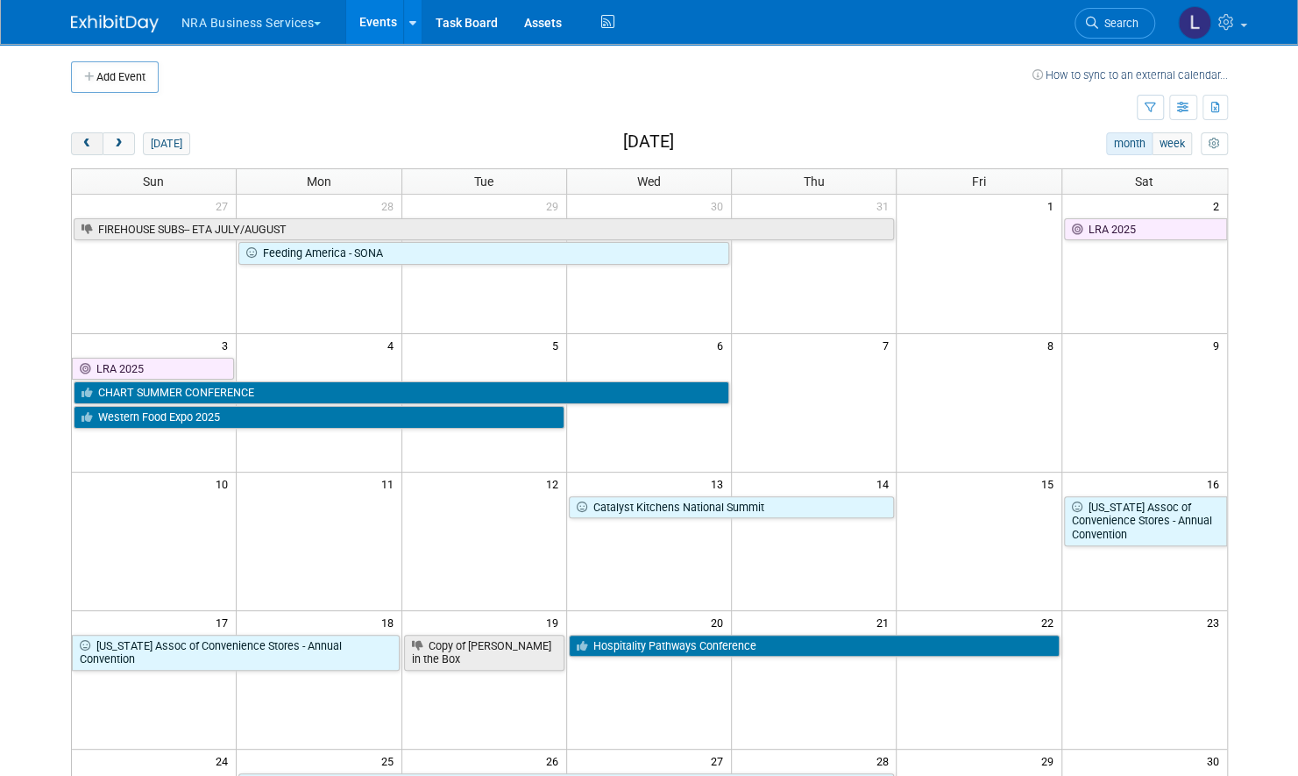
click at [91, 141] on span "prev" at bounding box center [87, 143] width 13 height 11
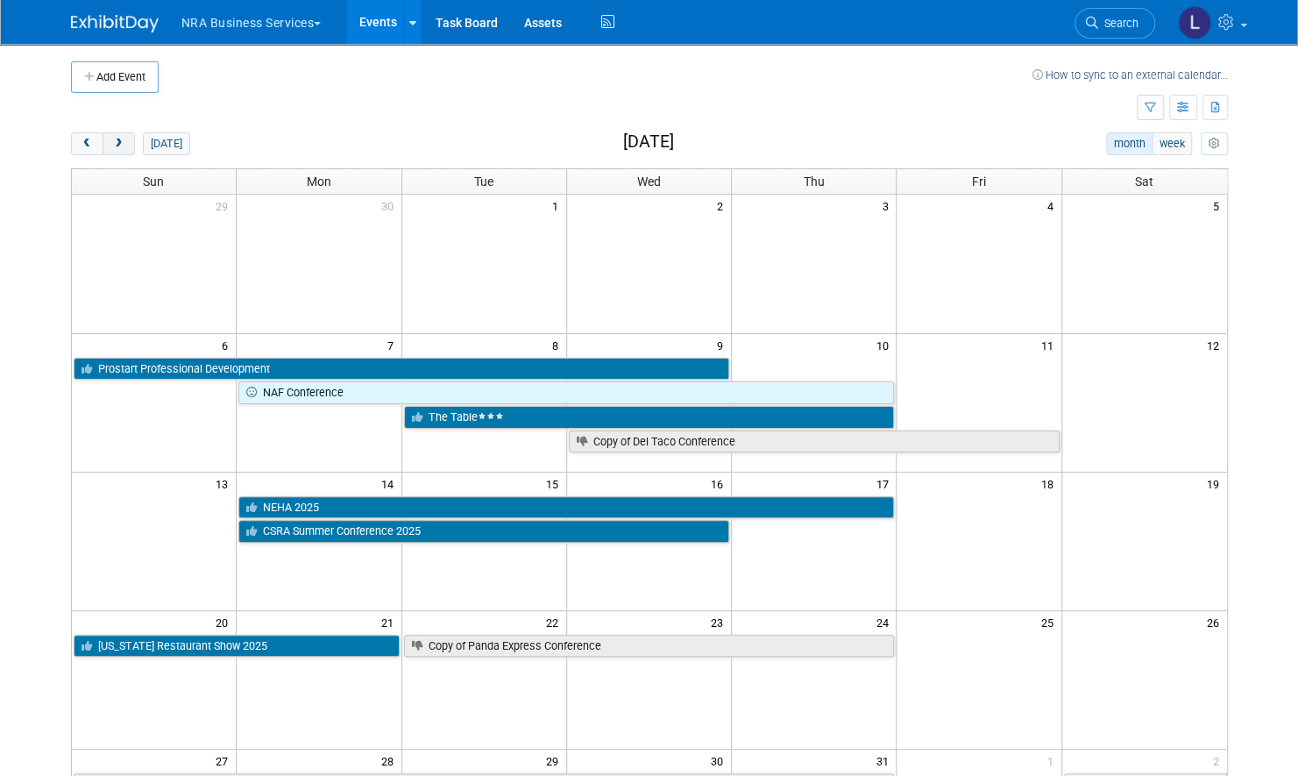
click at [120, 144] on span "next" at bounding box center [118, 143] width 13 height 11
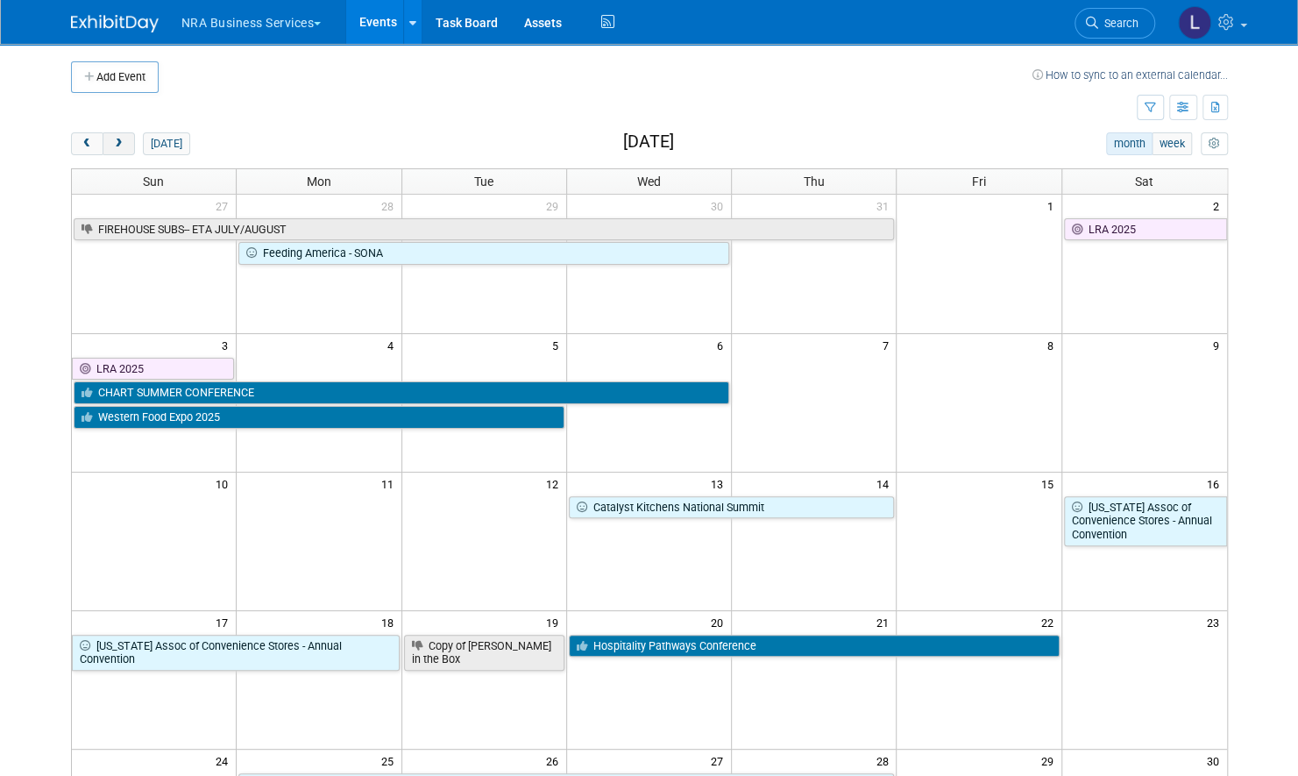
click at [117, 144] on span "next" at bounding box center [118, 143] width 13 height 11
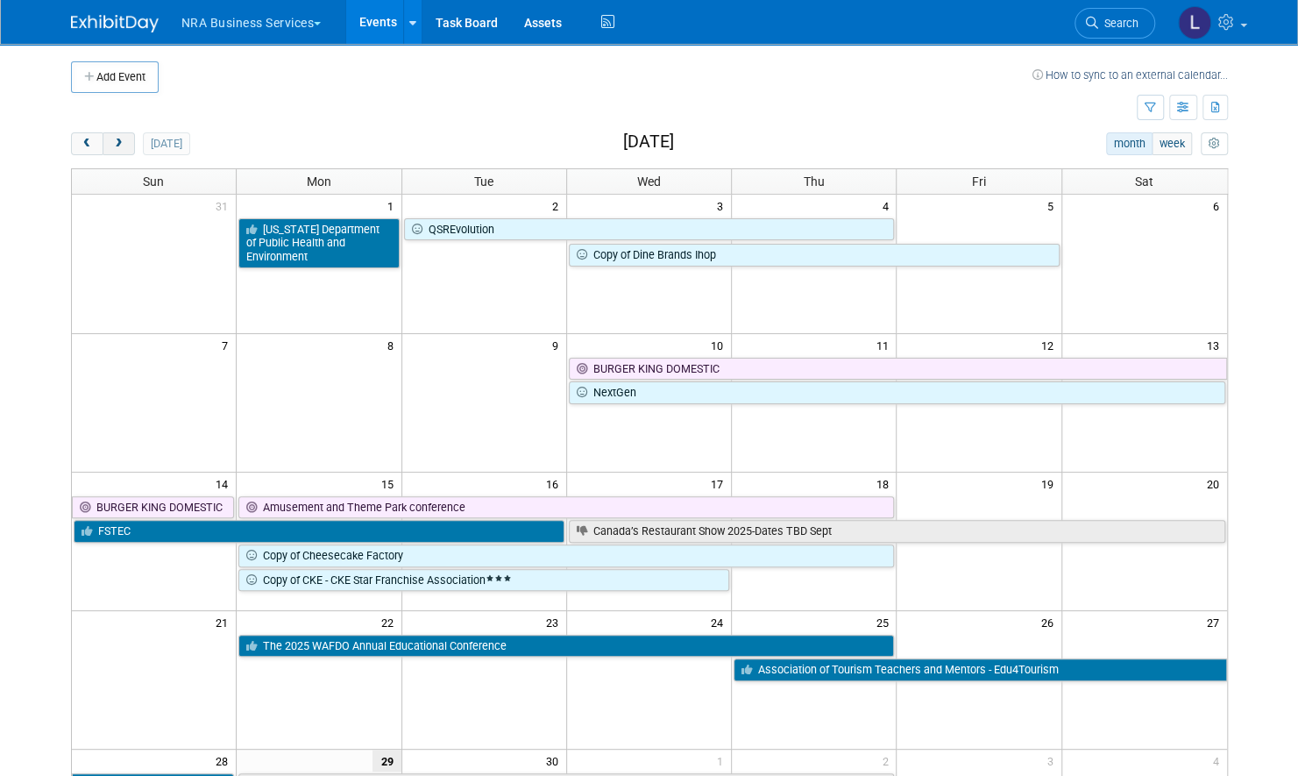
click at [117, 144] on span "next" at bounding box center [118, 143] width 13 height 11
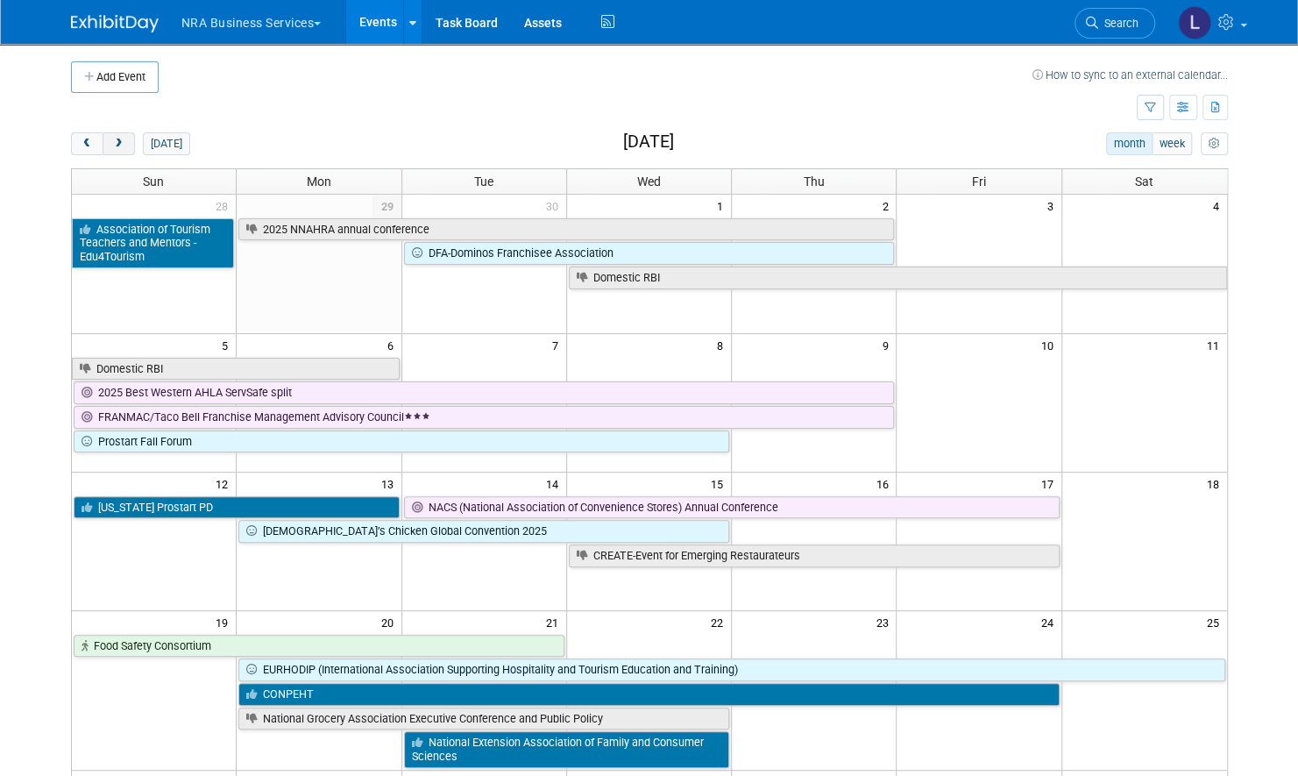
click at [117, 144] on span "next" at bounding box center [118, 143] width 13 height 11
